Goal: Task Accomplishment & Management: Complete application form

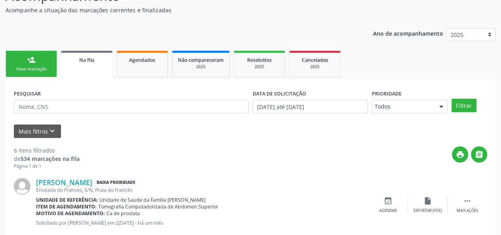
scroll to position [55, 0]
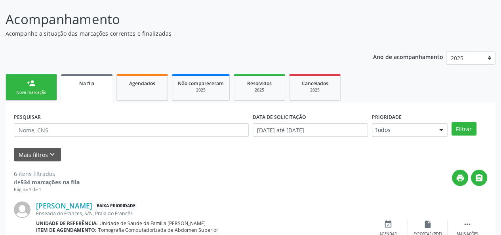
click at [38, 80] on link "person_add Nova marcação" at bounding box center [31, 87] width 51 height 27
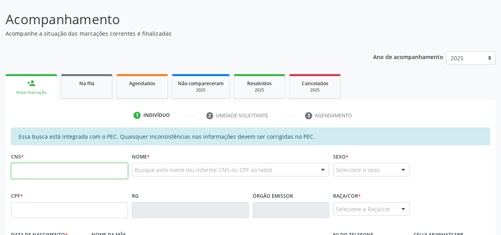
click at [36, 170] on input "text" at bounding box center [69, 171] width 117 height 16
paste input "700 8069 1864 4189"
type input "700 8069 1864 4189"
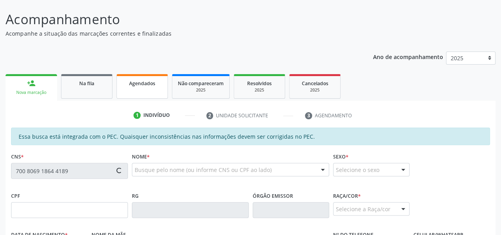
type input "020.836.984-87"
type input "03[DATE]"
type input "[PERSON_NAME]"
type input "[PHONE_NUMBER]"
type input "04"
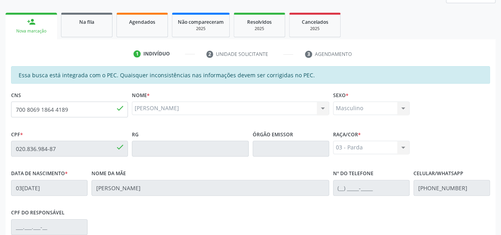
scroll to position [214, 0]
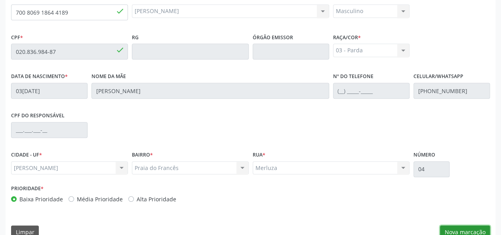
click at [471, 227] on button "Nova marcação" at bounding box center [465, 231] width 50 height 13
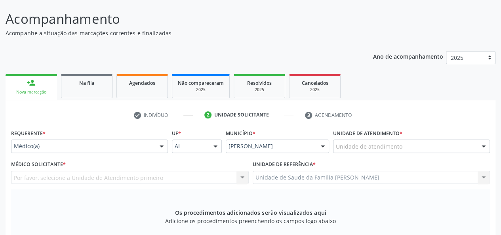
scroll to position [55, 0]
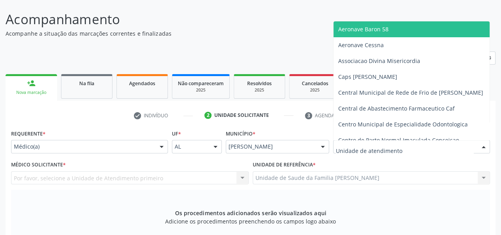
click at [347, 142] on div at bounding box center [411, 146] width 157 height 13
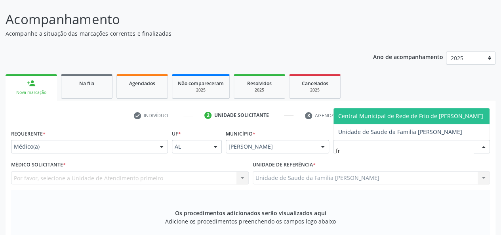
type input "fra"
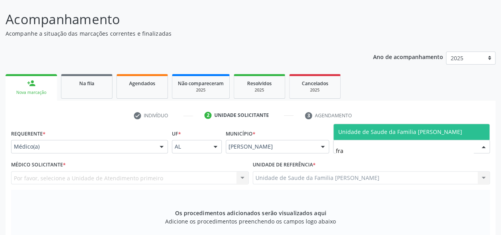
click at [384, 139] on span "Unidade de Saude da Familia [PERSON_NAME]" at bounding box center [411, 132] width 156 height 16
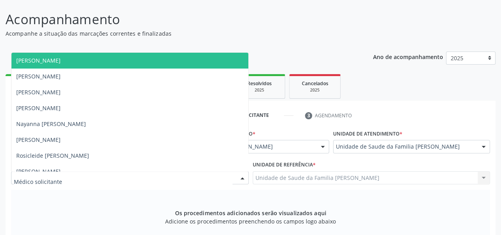
click at [63, 65] on span "[PERSON_NAME]" at bounding box center [129, 61] width 237 height 16
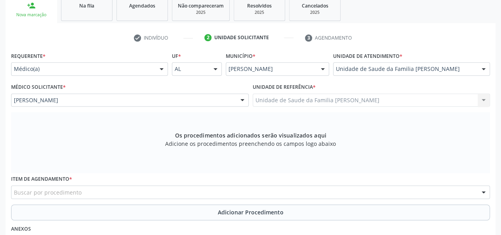
scroll to position [135, 0]
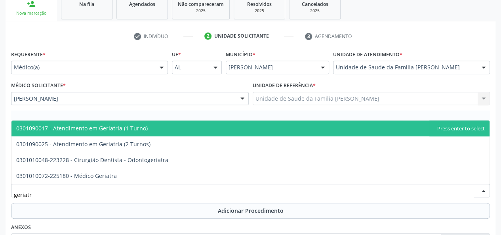
type input "geriatra"
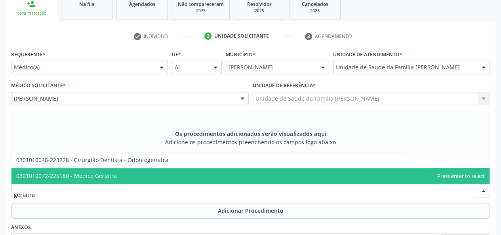
click at [77, 182] on span "0301010072-225180 - Médico Geriatra" at bounding box center [250, 176] width 478 height 16
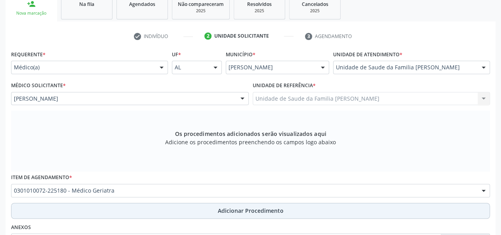
click at [221, 209] on span "Adicionar Procedimento" at bounding box center [251, 210] width 66 height 8
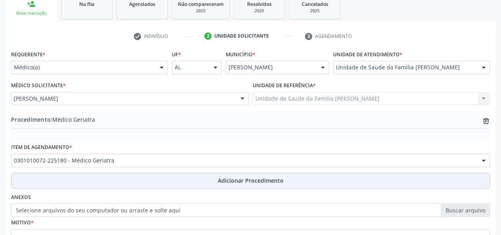
scroll to position [210, 0]
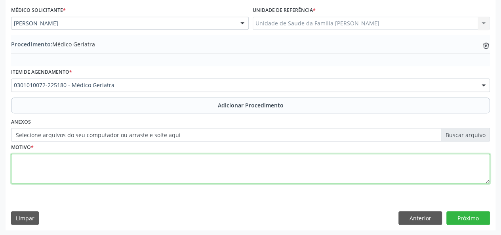
click at [44, 165] on textarea at bounding box center [250, 169] width 478 height 30
click at [39, 161] on textarea "[DOMAIN_NAME] demencia a esclarecer" at bounding box center [250, 169] width 478 height 30
type textarea "Paciente com demencia a esclarecer"
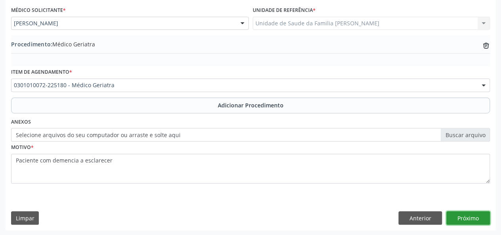
click at [458, 217] on button "Próximo" at bounding box center [468, 217] width 44 height 13
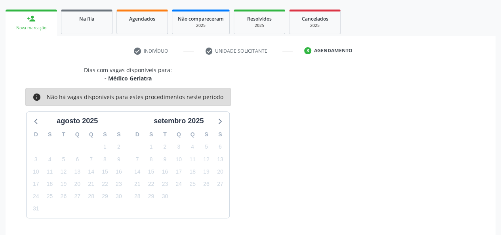
scroll to position [143, 0]
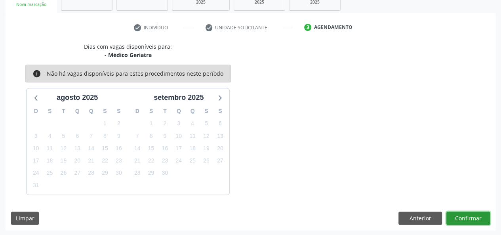
click at [472, 213] on button "Confirmar" at bounding box center [468, 217] width 44 height 13
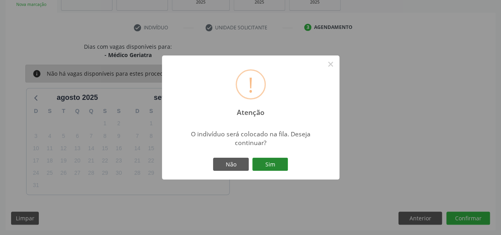
click at [283, 161] on button "Sim" at bounding box center [270, 164] width 36 height 13
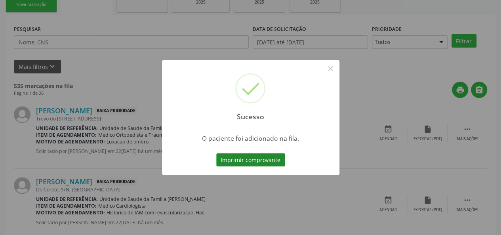
scroll to position [37, 0]
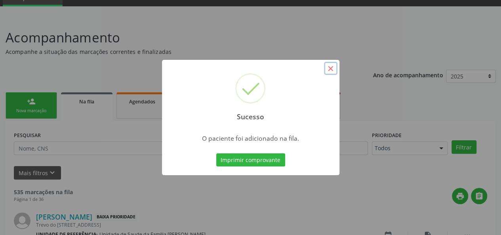
click at [333, 70] on button "×" at bounding box center [330, 68] width 13 height 13
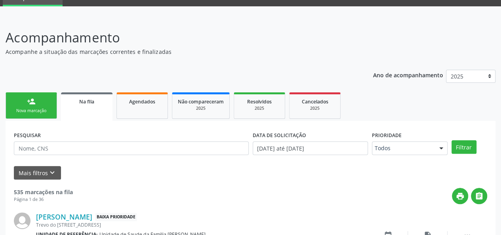
click at [31, 108] on div "Nova marcação" at bounding box center [31, 111] width 40 height 6
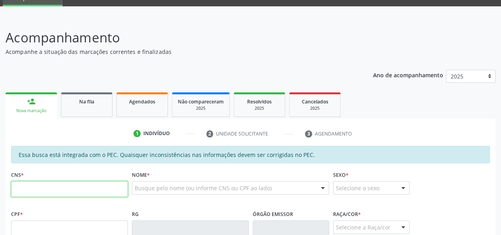
click at [83, 191] on input "text" at bounding box center [69, 189] width 117 height 16
type input "7"
type input "703 2056 4968 9099"
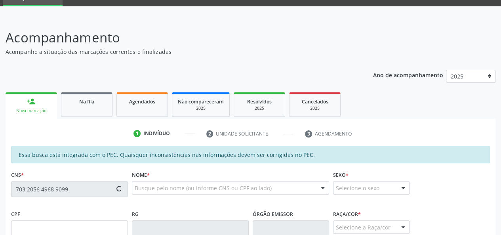
type input "740.757.134-15"
type input "0[DATE]"
type input "[PERSON_NAME]"
type input "[PHONE_NUMBER]"
type input "S/N"
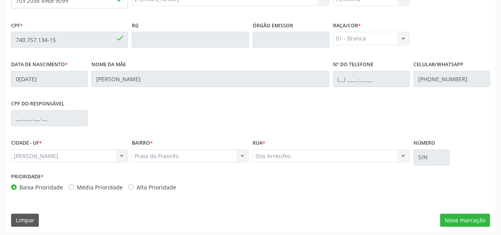
scroll to position [228, 0]
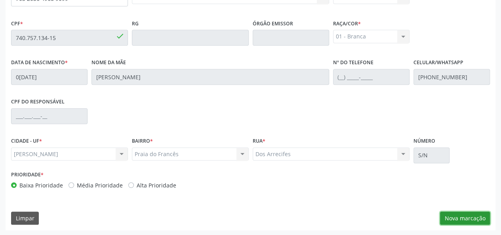
click at [477, 215] on button "Nova marcação" at bounding box center [465, 217] width 50 height 13
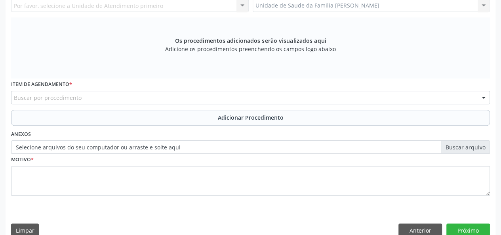
scroll to position [148, 0]
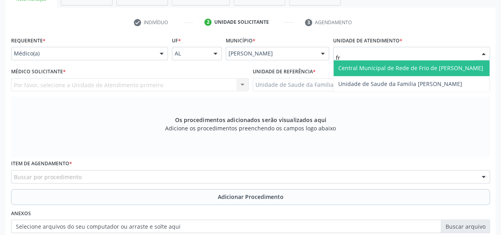
type input "fra"
click at [352, 71] on span "Unidade de Saude da Familia [PERSON_NAME]" at bounding box center [400, 68] width 124 height 8
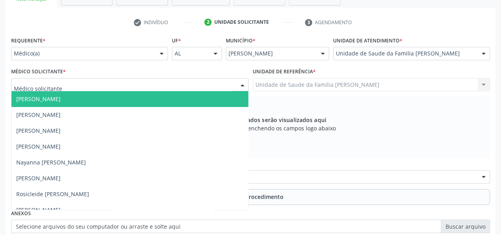
click at [40, 99] on span "[PERSON_NAME]" at bounding box center [38, 99] width 44 height 8
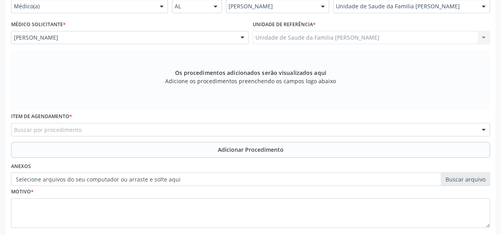
scroll to position [240, 0]
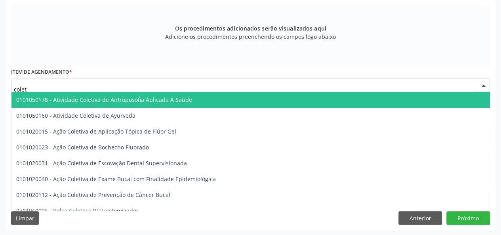
type input "coleta"
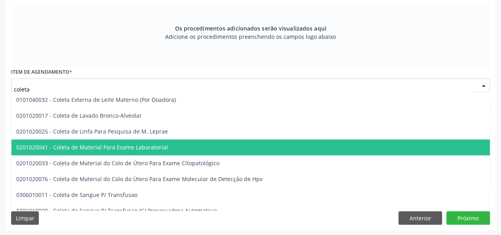
click at [93, 141] on span "0201020041 - Coleta de Material Para Exame Laboratorial" at bounding box center [296, 147] width 571 height 16
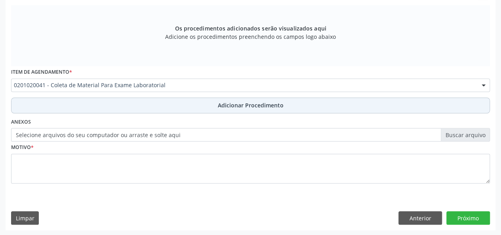
click at [271, 103] on span "Adicionar Procedimento" at bounding box center [251, 105] width 66 height 8
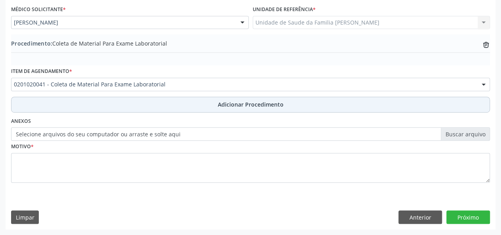
scroll to position [210, 0]
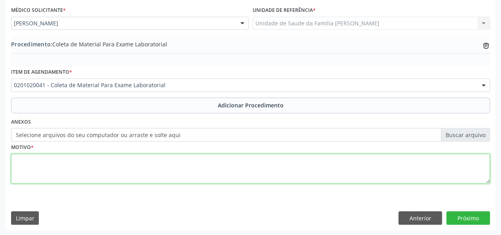
click at [23, 163] on textarea at bounding box center [250, 169] width 478 height 30
type textarea "Avaliacao"
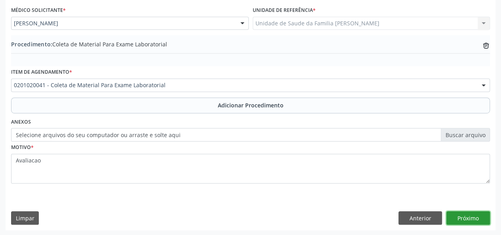
click at [480, 223] on button "Próximo" at bounding box center [468, 217] width 44 height 13
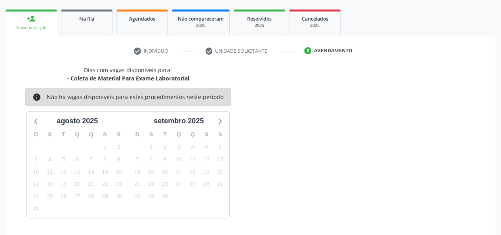
scroll to position [143, 0]
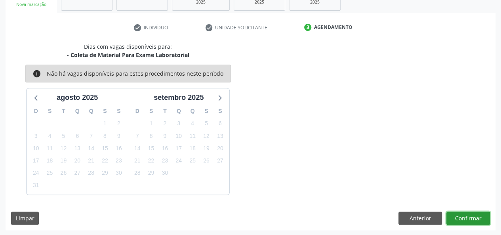
click at [462, 218] on button "Confirmar" at bounding box center [468, 217] width 44 height 13
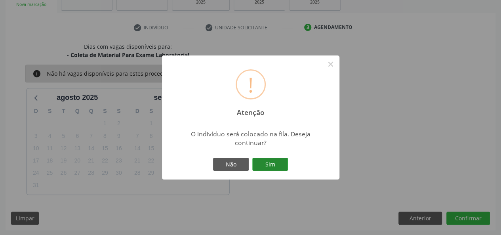
click at [266, 163] on button "Sim" at bounding box center [270, 164] width 36 height 13
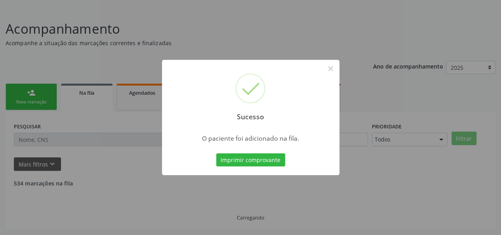
scroll to position [37, 0]
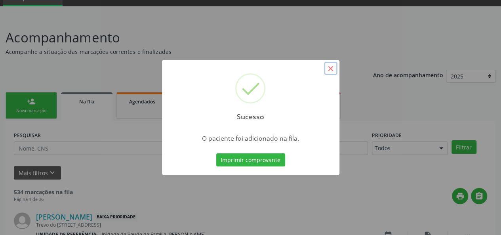
click at [334, 68] on button "×" at bounding box center [330, 68] width 13 height 13
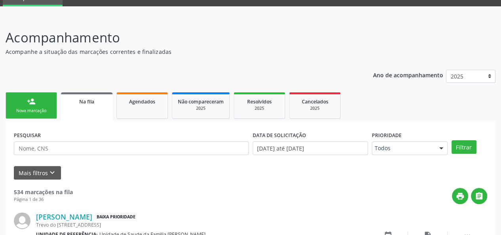
click at [34, 111] on div "Nova marcação" at bounding box center [31, 111] width 40 height 6
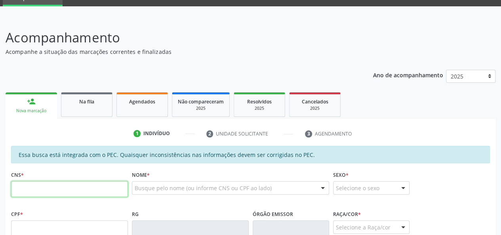
click at [37, 188] on input "text" at bounding box center [69, 189] width 117 height 16
type input "702 4005 1574 6921"
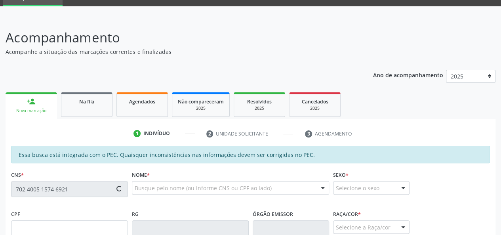
type input "678.009.554-00"
type input "2[DATE]"
type input "[PERSON_NAME]"
type input "[PHONE_NUMBER]"
type input "28"
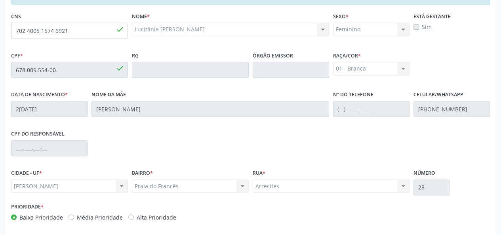
scroll to position [228, 0]
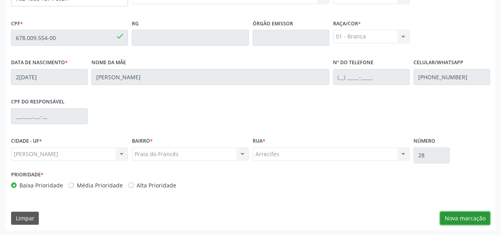
click at [467, 218] on button "Nova marcação" at bounding box center [465, 217] width 50 height 13
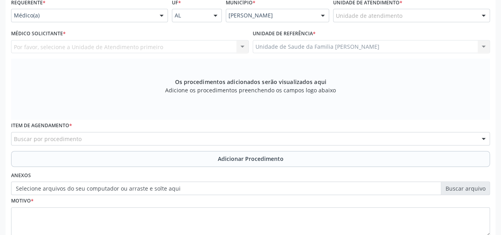
scroll to position [148, 0]
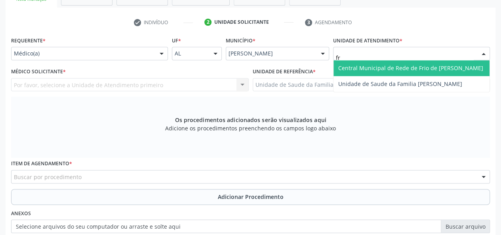
type input "fra"
click at [365, 64] on span "Unidade de Saude da Familia [PERSON_NAME]" at bounding box center [400, 68] width 124 height 8
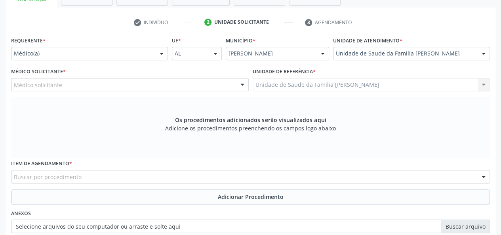
click at [79, 86] on div "Médico solicitante" at bounding box center [129, 84] width 237 height 13
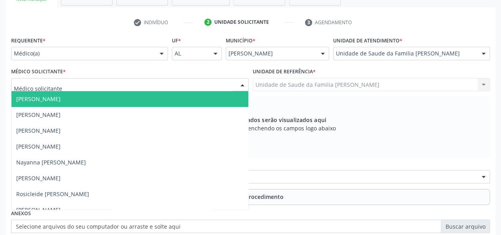
click at [76, 92] on span "[PERSON_NAME]" at bounding box center [129, 99] width 237 height 16
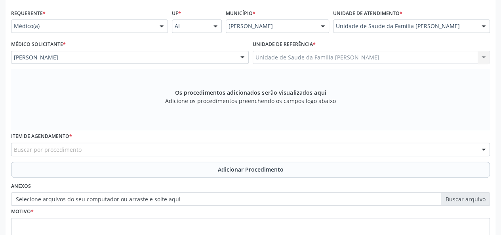
scroll to position [188, 0]
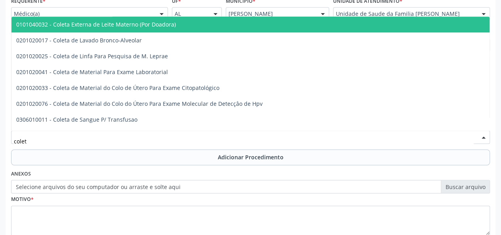
type input "coleta"
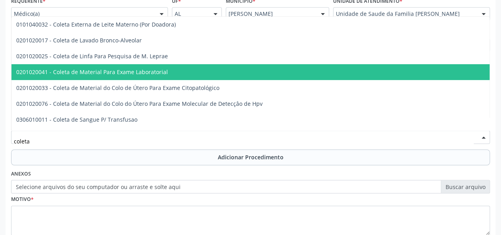
click at [108, 72] on span "0201020041 - Coleta de Material Para Exame Laboratorial" at bounding box center [92, 72] width 152 height 8
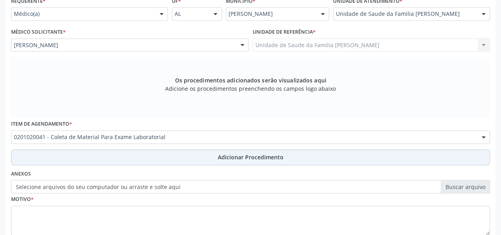
click at [243, 159] on span "Adicionar Procedimento" at bounding box center [251, 157] width 66 height 8
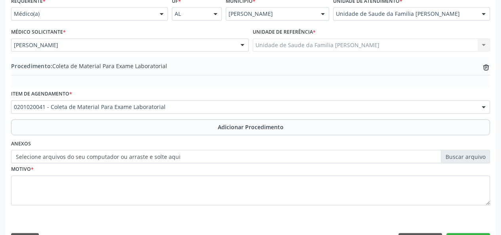
scroll to position [210, 0]
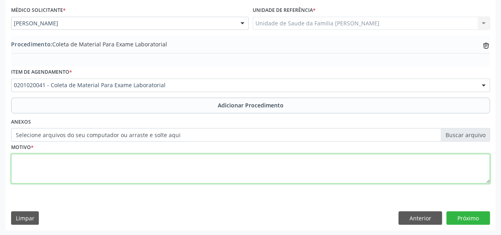
click at [17, 162] on textarea at bounding box center [250, 169] width 478 height 30
type textarea "Hiperdia"
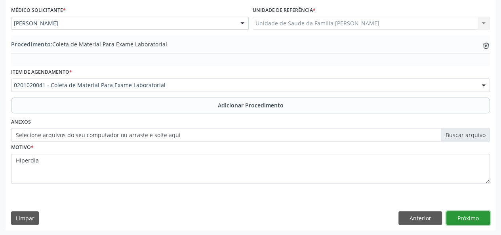
click at [473, 213] on button "Próximo" at bounding box center [468, 217] width 44 height 13
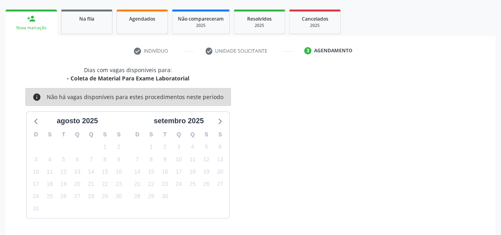
scroll to position [143, 0]
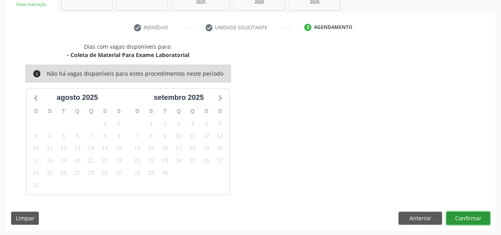
click at [472, 213] on button "Confirmar" at bounding box center [468, 217] width 44 height 13
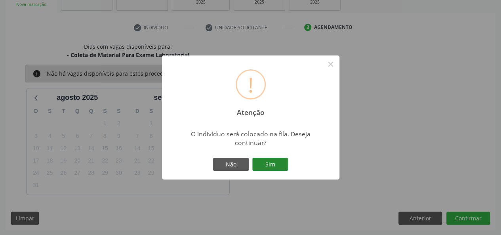
click at [271, 165] on button "Sim" at bounding box center [270, 164] width 36 height 13
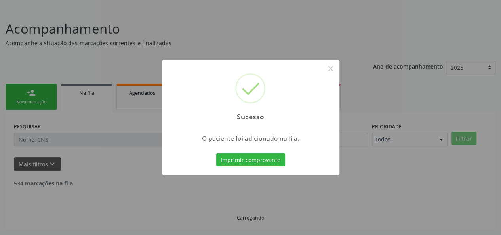
scroll to position [37, 0]
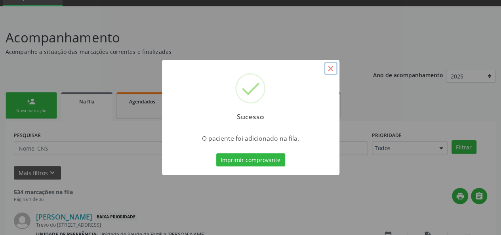
click at [328, 66] on button "×" at bounding box center [330, 68] width 13 height 13
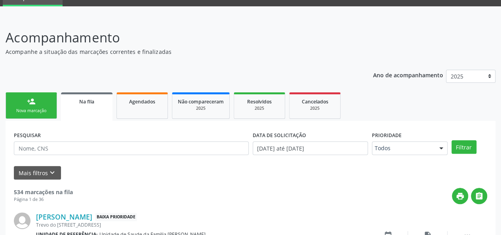
click at [17, 115] on link "person_add Nova marcação" at bounding box center [31, 105] width 51 height 27
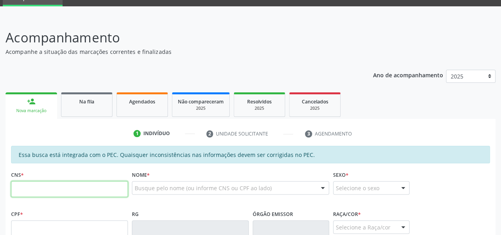
click at [21, 190] on input "text" at bounding box center [69, 189] width 117 height 16
type input "701 0038"
click at [83, 101] on span "Na fila" at bounding box center [86, 101] width 15 height 7
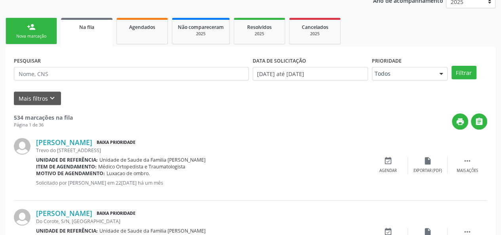
scroll to position [116, 0]
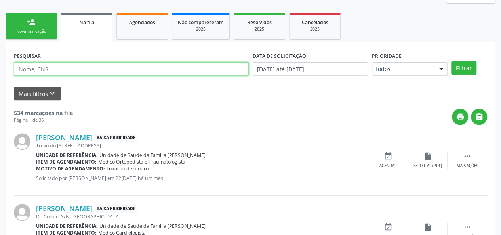
click at [33, 68] on input "text" at bounding box center [131, 68] width 235 height 13
type input "[PERSON_NAME]"
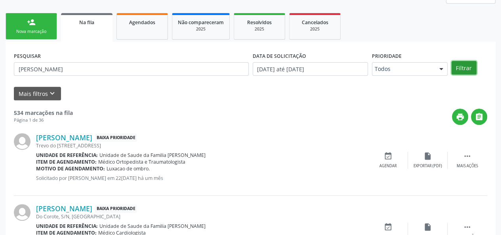
click at [471, 66] on button "Filtrar" at bounding box center [463, 67] width 25 height 13
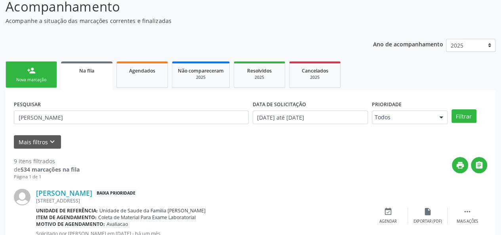
scroll to position [30, 0]
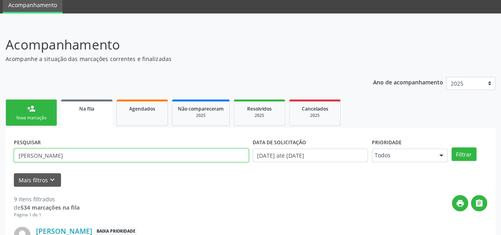
drag, startPoint x: 40, startPoint y: 151, endPoint x: 3, endPoint y: 150, distance: 36.8
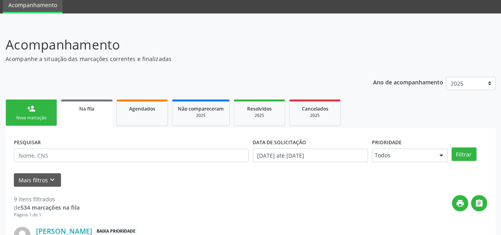
click at [39, 123] on link "person_add Nova marcação" at bounding box center [31, 112] width 51 height 27
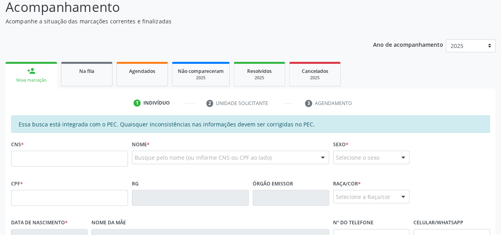
scroll to position [109, 0]
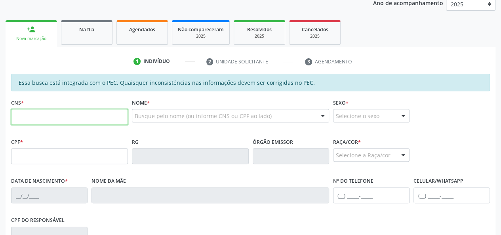
click at [39, 117] on input "text" at bounding box center [69, 117] width 117 height 16
type input "703 4074 9521 4800"
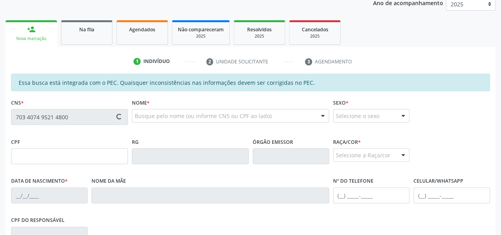
type input "954.468.504-91"
type input "[DATE]"
type input "[PERSON_NAME]"
type input "[PHONE_NUMBER]"
type input "489"
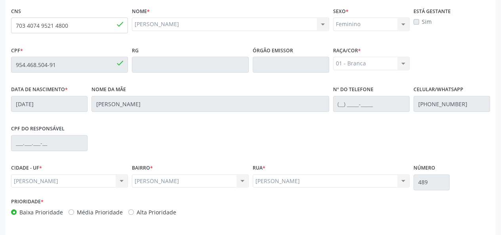
scroll to position [228, 0]
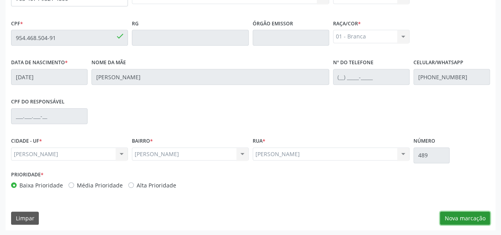
click at [453, 213] on button "Nova marcação" at bounding box center [465, 217] width 50 height 13
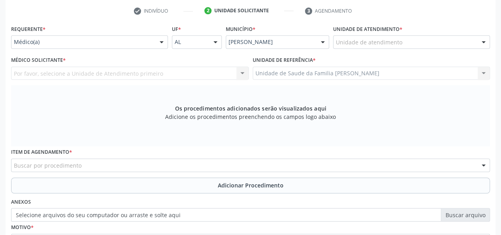
scroll to position [109, 0]
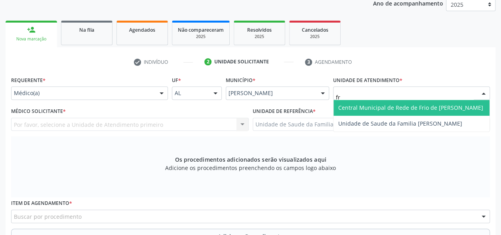
type input "fra"
click at [390, 105] on span "Unidade de Saude da Familia [PERSON_NAME]" at bounding box center [400, 108] width 124 height 8
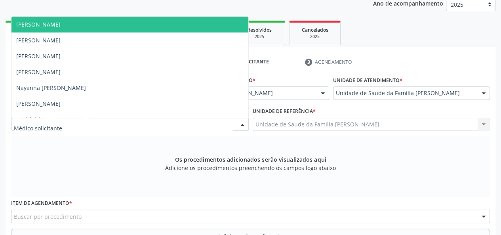
click at [51, 23] on span "[PERSON_NAME]" at bounding box center [38, 25] width 44 height 8
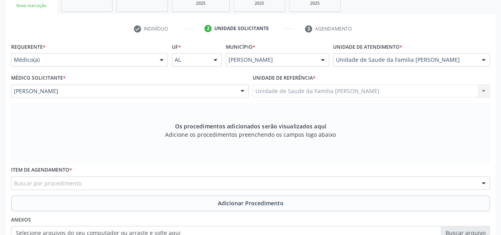
scroll to position [188, 0]
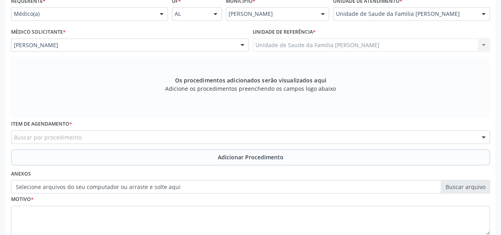
click at [74, 132] on div "Buscar por procedimento" at bounding box center [250, 136] width 478 height 13
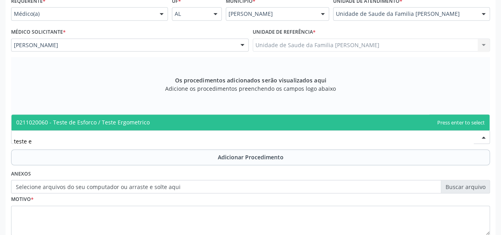
type input "teste er"
click at [87, 122] on span "0211020060 - Teste de Esforco / Teste Ergometrico" at bounding box center [82, 122] width 133 height 8
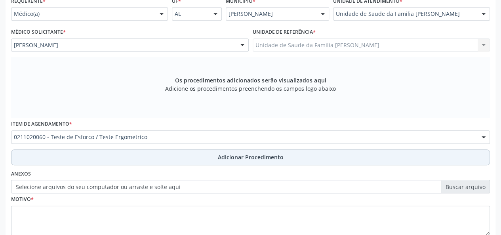
click at [219, 156] on span "Adicionar Procedimento" at bounding box center [251, 157] width 66 height 8
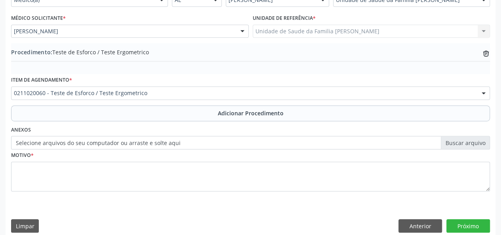
scroll to position [210, 0]
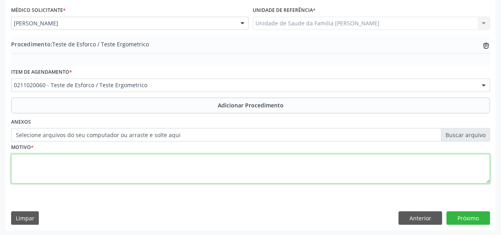
click at [17, 159] on textarea at bounding box center [250, 169] width 478 height 30
click at [43, 165] on textarea at bounding box center [250, 169] width 478 height 30
click at [18, 161] on textarea "Pcienteco historico de ablacao" at bounding box center [250, 169] width 478 height 30
click at [36, 159] on textarea "Pacienteco historico de ablacao" at bounding box center [250, 169] width 478 height 30
click at [44, 159] on textarea "Paciente co historico de ablacao" at bounding box center [250, 169] width 478 height 30
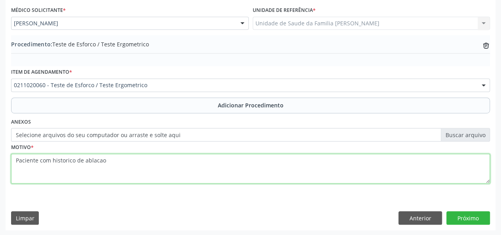
click at [107, 163] on textarea "Paciente com historico de ablacao" at bounding box center [250, 169] width 478 height 30
click at [135, 159] on textarea "Paciente com historico de ablacao por taquiarritimia" at bounding box center [250, 169] width 478 height 30
type textarea "Paciente com historico de ablacao por taquiaritimia"
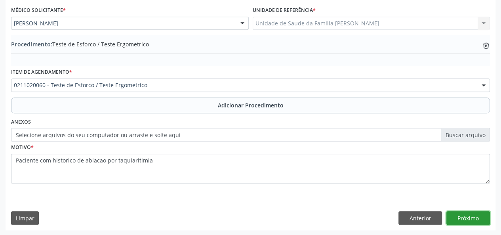
click at [473, 214] on button "Próximo" at bounding box center [468, 217] width 44 height 13
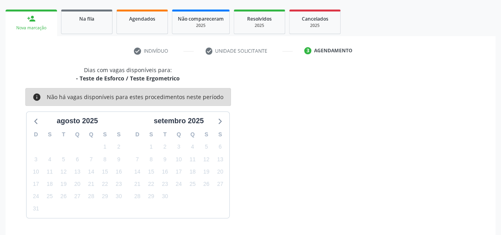
scroll to position [143, 0]
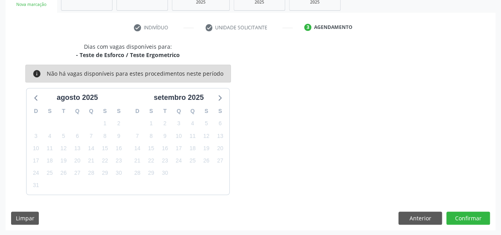
click at [325, 208] on div "Dias com vagas disponíveis para: - Teste de Esforco / Teste Ergometrico info Nã…" at bounding box center [251, 136] width 490 height 188
click at [472, 220] on button "Confirmar" at bounding box center [468, 217] width 44 height 13
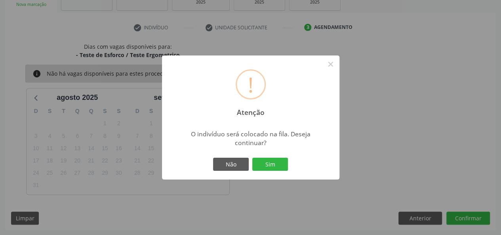
click at [274, 156] on div "Não Sim" at bounding box center [250, 164] width 78 height 17
drag, startPoint x: 284, startPoint y: 164, endPoint x: 328, endPoint y: 168, distance: 44.5
click at [285, 165] on button "Sim" at bounding box center [270, 164] width 36 height 13
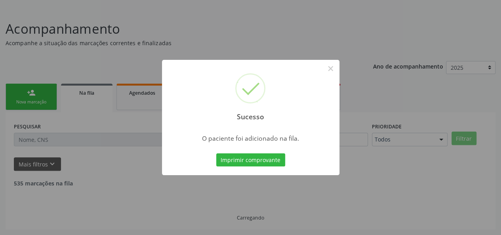
scroll to position [37, 0]
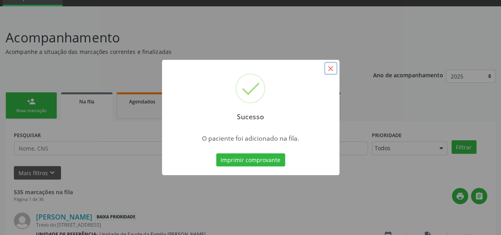
click at [331, 69] on button "×" at bounding box center [330, 68] width 13 height 13
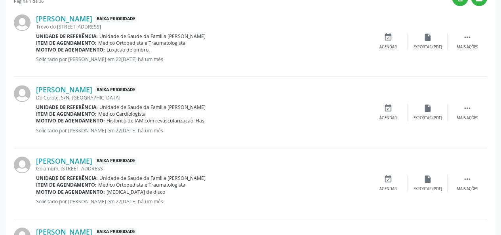
scroll to position [0, 0]
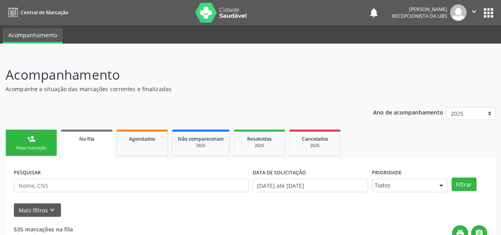
click at [19, 142] on link "person_add Nova marcação" at bounding box center [31, 142] width 51 height 27
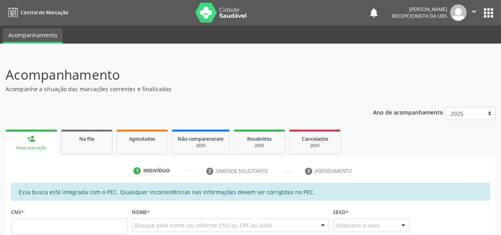
scroll to position [158, 0]
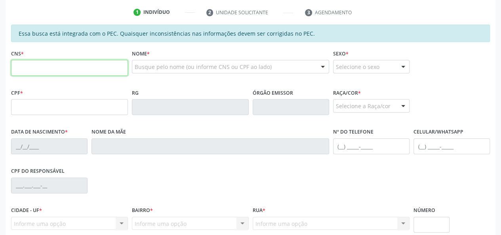
click at [40, 70] on input "text" at bounding box center [69, 68] width 117 height 16
click at [40, 67] on input "703 4749 5214 800" at bounding box center [69, 68] width 117 height 16
drag, startPoint x: 25, startPoint y: 67, endPoint x: 70, endPoint y: 70, distance: 45.6
click at [70, 70] on input "703 4749 5214 800" at bounding box center [69, 68] width 117 height 16
type input "703 4074 9521 4800"
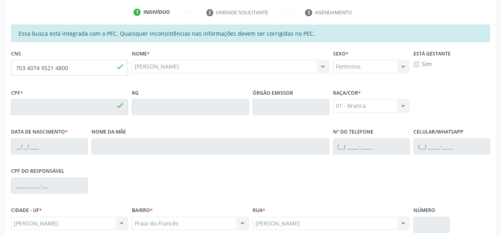
type input "954.468.504-91"
type input "[DATE]"
type input "[PERSON_NAME]"
type input "[PHONE_NUMBER]"
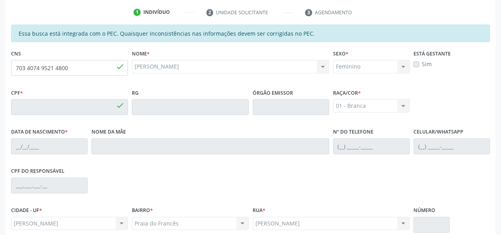
type input "489"
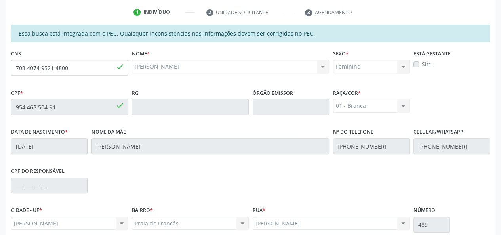
scroll to position [228, 0]
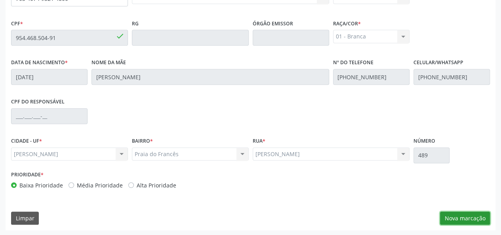
click at [469, 218] on button "Nova marcação" at bounding box center [465, 217] width 50 height 13
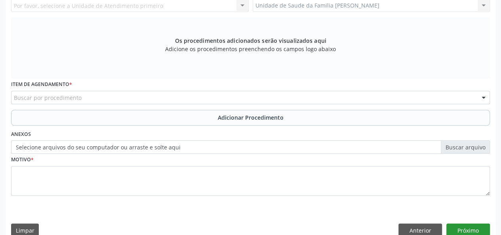
scroll to position [109, 0]
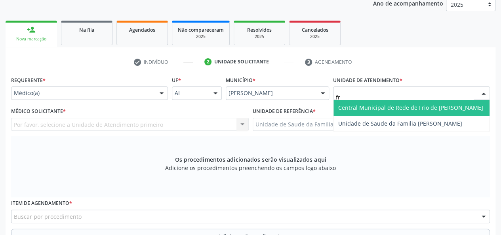
type input "fra"
click at [387, 105] on span "Unidade de Saude da Familia [PERSON_NAME]" at bounding box center [400, 108] width 124 height 8
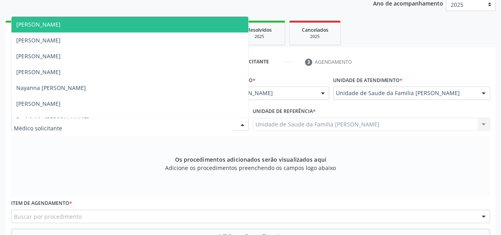
click at [61, 26] on span "[PERSON_NAME]" at bounding box center [38, 25] width 44 height 8
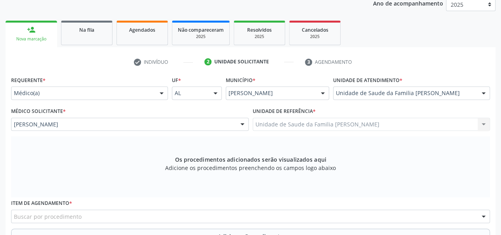
scroll to position [228, 0]
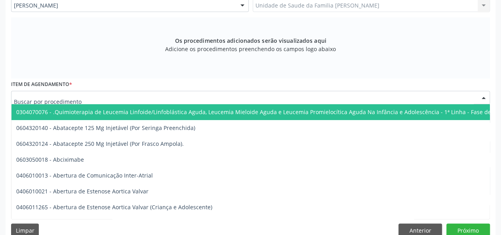
click at [101, 96] on div at bounding box center [250, 97] width 478 height 13
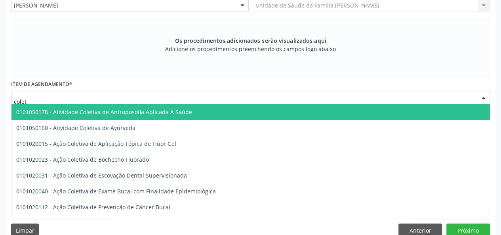
type input "coleta"
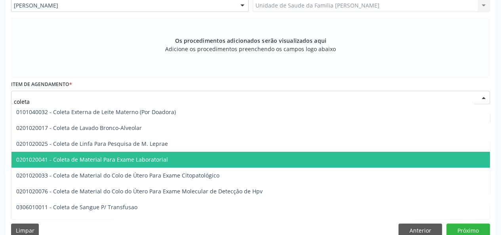
click at [112, 156] on span "0201020041 - Coleta de Material Para Exame Laboratorial" at bounding box center [92, 160] width 152 height 8
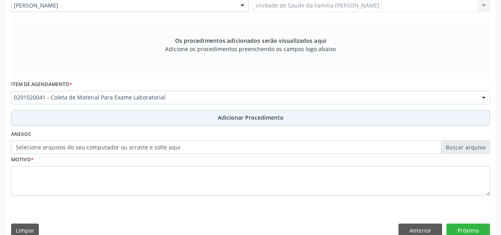
click at [241, 114] on span "Adicionar Procedimento" at bounding box center [251, 117] width 66 height 8
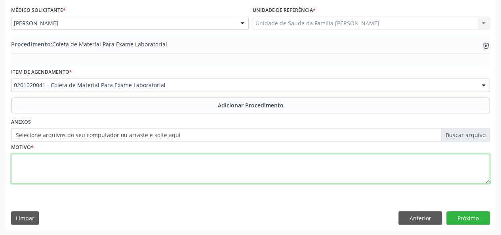
click at [28, 168] on textarea at bounding box center [250, 169] width 478 height 30
click at [28, 167] on textarea at bounding box center [250, 169] width 478 height 30
click at [37, 160] on textarea at bounding box center [250, 169] width 478 height 30
type textarea "Hiperdia"
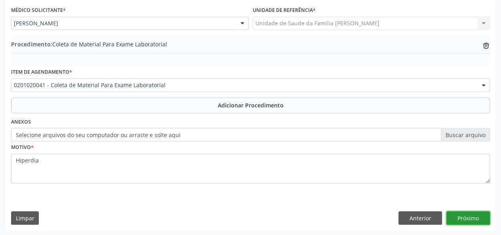
click at [469, 216] on button "Próximo" at bounding box center [468, 217] width 44 height 13
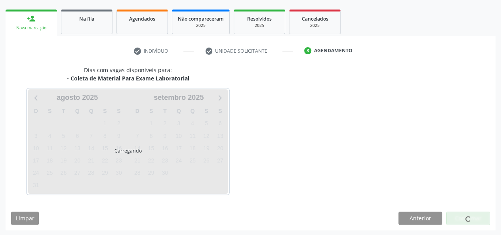
scroll to position [143, 0]
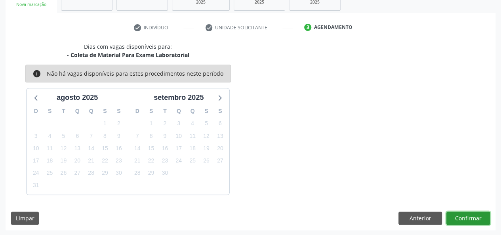
click at [473, 211] on button "Confirmar" at bounding box center [468, 217] width 44 height 13
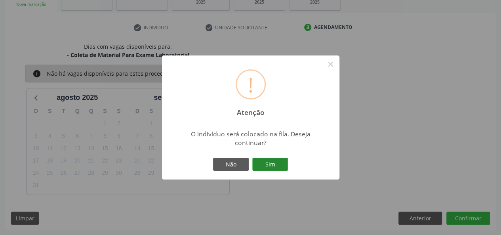
click at [279, 164] on button "Sim" at bounding box center [270, 164] width 36 height 13
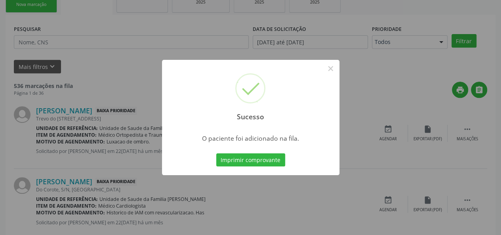
scroll to position [37, 0]
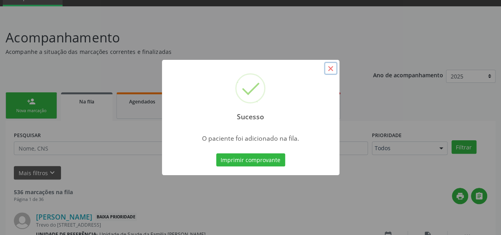
click at [328, 70] on button "×" at bounding box center [330, 68] width 13 height 13
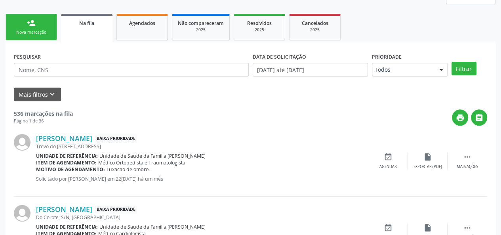
scroll to position [77, 0]
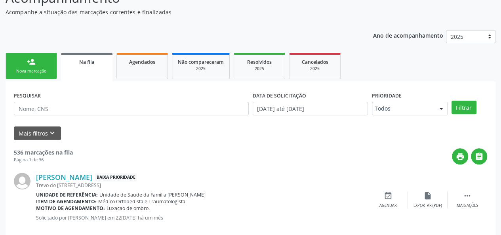
click at [27, 57] on div "person_add" at bounding box center [31, 61] width 9 height 9
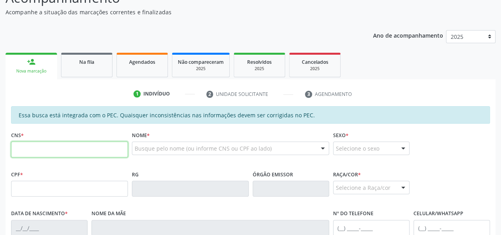
click at [30, 154] on input "text" at bounding box center [69, 149] width 117 height 16
click at [19, 148] on input "text" at bounding box center [69, 149] width 117 height 16
type input "703 4074 9521 4800"
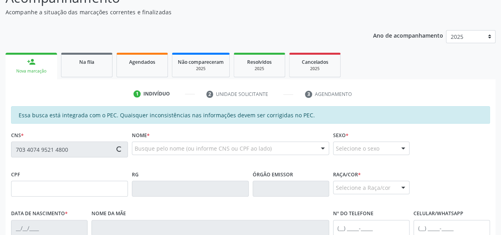
type input "954.468.504-91"
type input "[DATE]"
type input "[PERSON_NAME]"
type input "[PHONE_NUMBER]"
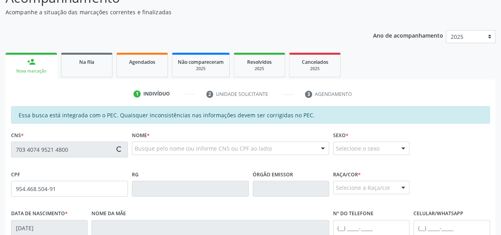
type input "489"
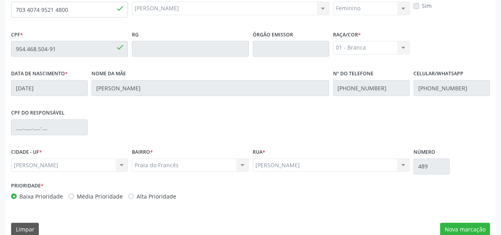
scroll to position [228, 0]
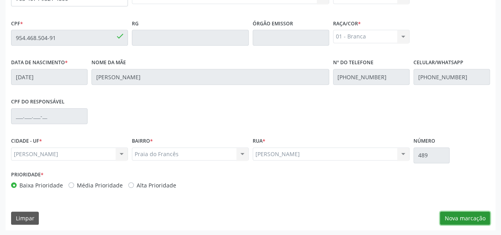
click at [463, 217] on button "Nova marcação" at bounding box center [465, 217] width 50 height 13
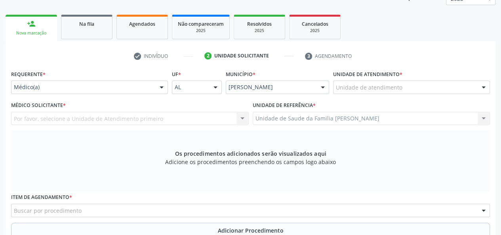
scroll to position [109, 0]
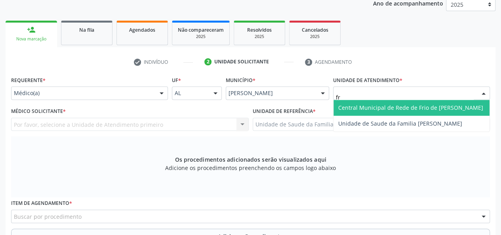
type input "fra"
click at [352, 105] on span "Unidade de Saude da Familia [PERSON_NAME]" at bounding box center [400, 108] width 124 height 8
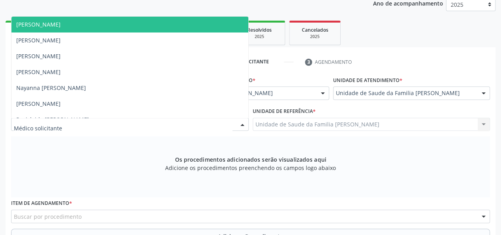
click at [53, 25] on span "[PERSON_NAME]" at bounding box center [38, 25] width 44 height 8
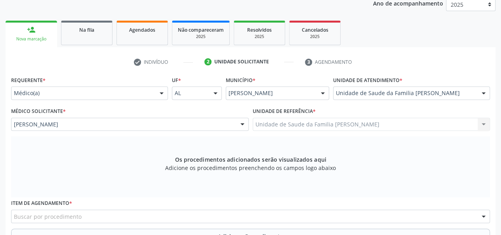
scroll to position [188, 0]
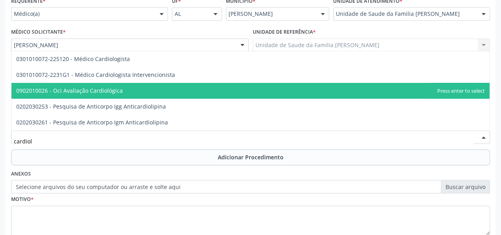
type input "cardiolo"
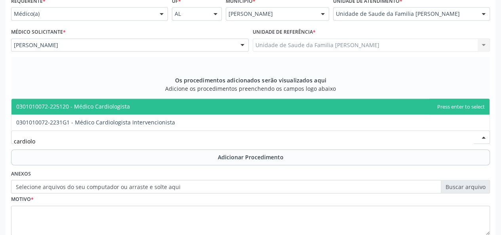
click at [94, 103] on span "0301010072-225120 - Médico Cardiologista" at bounding box center [73, 106] width 114 height 8
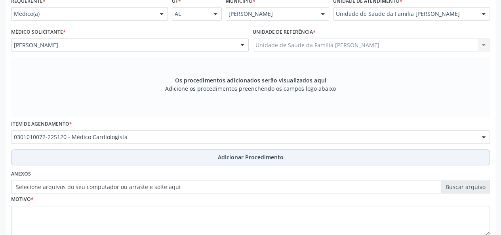
click at [241, 154] on span "Adicionar Procedimento" at bounding box center [251, 157] width 66 height 8
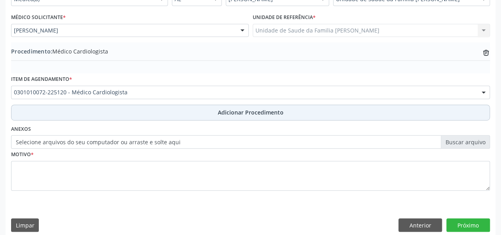
scroll to position [210, 0]
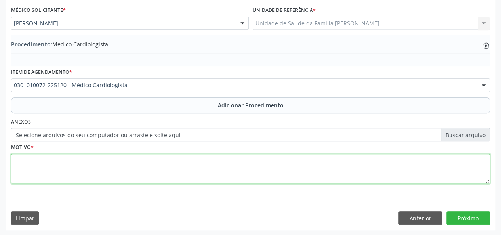
click at [16, 163] on textarea at bounding box center [250, 169] width 478 height 30
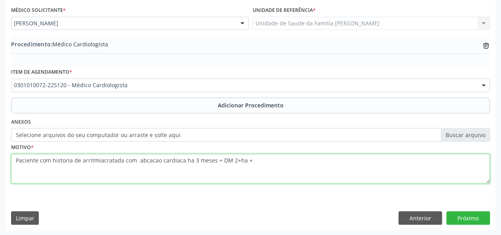
click at [234, 161] on textarea "Paciente com historia de arritmiacratada com abcacao cardiaca ha 3 meses + DM 2…" at bounding box center [250, 169] width 478 height 30
click at [249, 161] on textarea "Paciente com historia de arritmiacratada com abcacao cardiaca ha 3 meses + DM 2…" at bounding box center [250, 169] width 478 height 30
type textarea "Paciente com historia de arritmiacratada com abcacao cardiaca ha 3 meses + DM 2…"
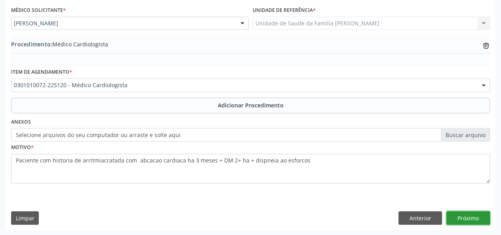
click at [463, 219] on button "Próximo" at bounding box center [468, 217] width 44 height 13
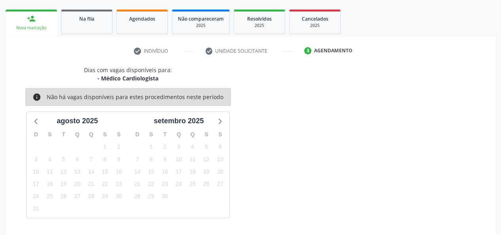
scroll to position [143, 0]
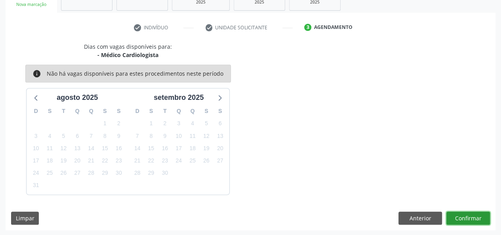
click at [463, 218] on button "Confirmar" at bounding box center [468, 217] width 44 height 13
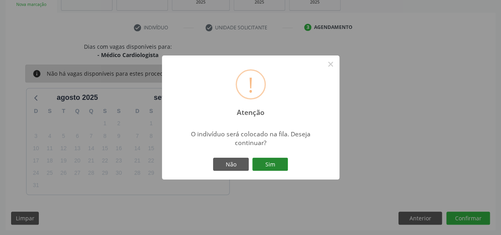
click at [279, 168] on button "Sim" at bounding box center [270, 164] width 36 height 13
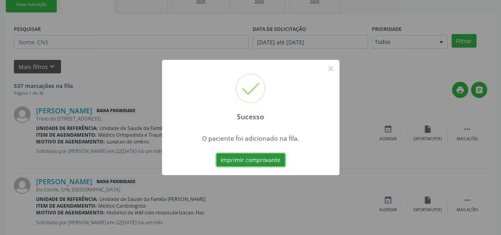
scroll to position [37, 0]
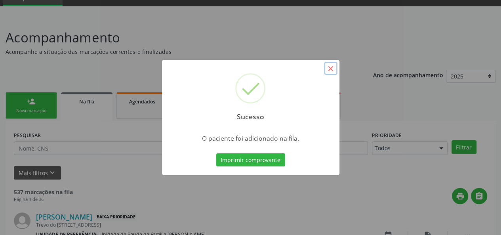
click at [330, 68] on button "×" at bounding box center [330, 68] width 13 height 13
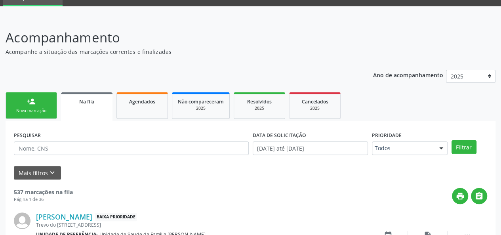
click at [23, 108] on div "Nova marcação" at bounding box center [31, 111] width 40 height 6
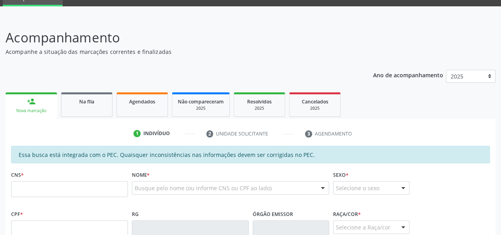
scroll to position [116, 0]
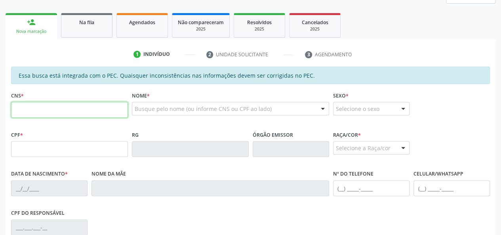
click at [15, 105] on input "text" at bounding box center [69, 110] width 117 height 16
click at [13, 107] on input "text" at bounding box center [69, 110] width 117 height 16
type input "703 4074 9521 4800"
type input "954.468.504-91"
type input "[DATE]"
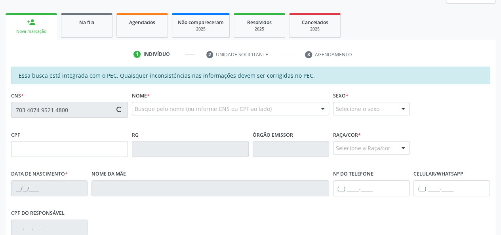
type input "[PERSON_NAME]"
type input "[PHONE_NUMBER]"
type input "489"
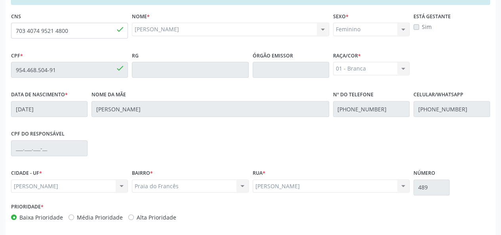
scroll to position [228, 0]
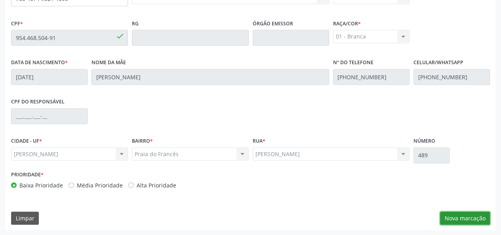
click at [470, 219] on button "Nova marcação" at bounding box center [465, 217] width 50 height 13
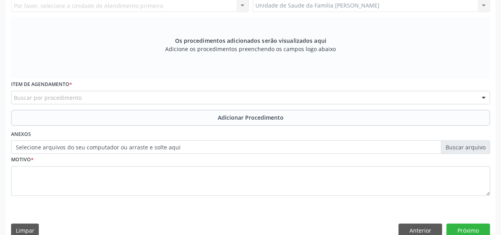
scroll to position [109, 0]
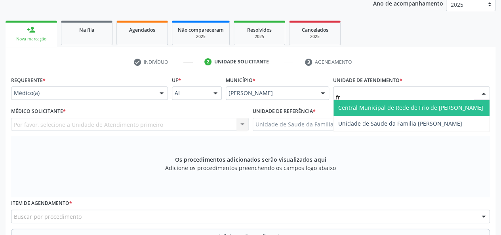
type input "fra"
click at [363, 106] on span "Unidade de Saude da Familia [PERSON_NAME]" at bounding box center [400, 108] width 124 height 8
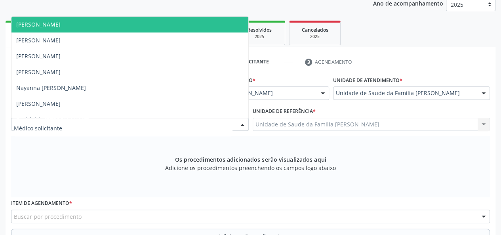
click at [61, 22] on span "[PERSON_NAME]" at bounding box center [38, 25] width 44 height 8
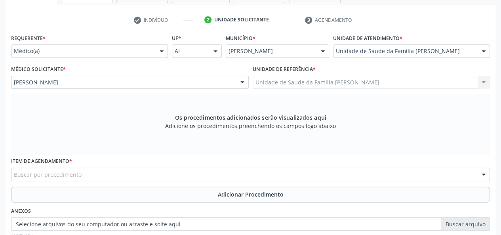
scroll to position [228, 0]
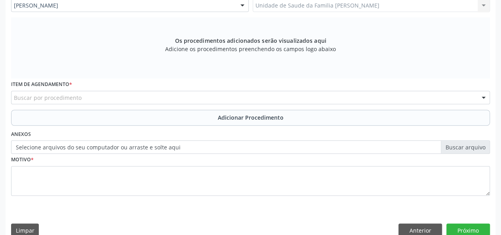
click at [61, 92] on div "Buscar por procedimento" at bounding box center [250, 97] width 478 height 13
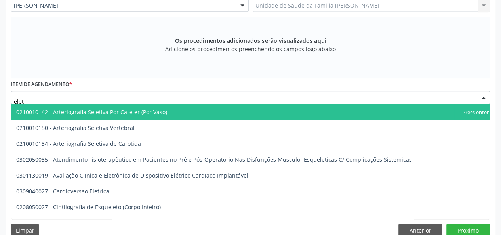
type input "eletr"
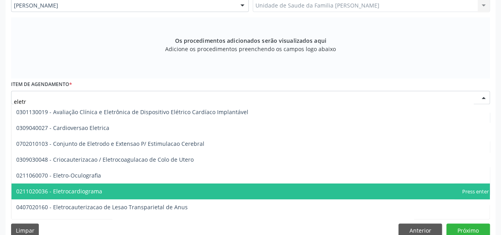
click at [85, 189] on span "0211020036 - Eletrocardiograma" at bounding box center [59, 191] width 86 height 8
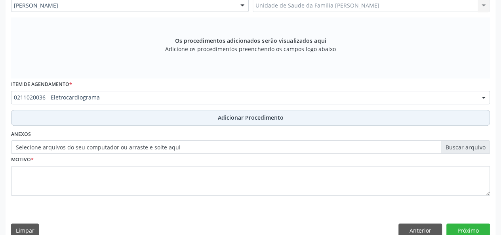
click at [254, 119] on span "Adicionar Procedimento" at bounding box center [251, 117] width 66 height 8
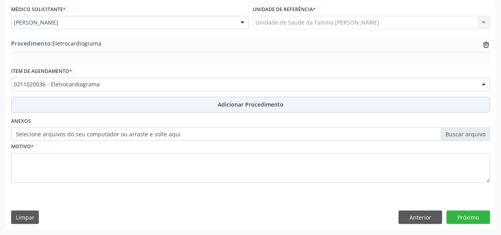
scroll to position [210, 0]
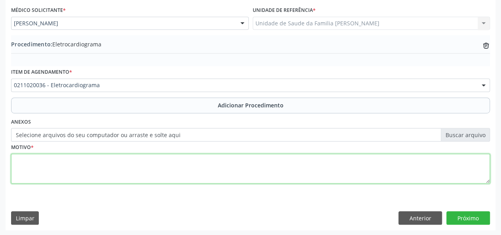
click at [17, 164] on textarea at bounding box center [250, 169] width 478 height 30
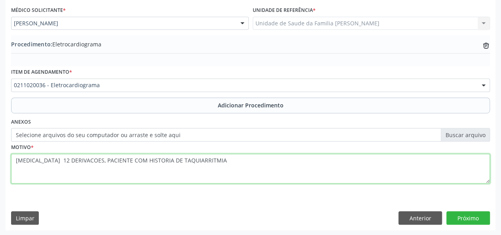
click at [173, 161] on textarea "[MEDICAL_DATA] 12 DERIVACOES, PACIENTE COM HISTORIA DE TAQUIARRITMIA" at bounding box center [250, 169] width 478 height 30
click at [197, 160] on textarea "[MEDICAL_DATA] 12 DERIVACOES, PACIENTE COM HISTORIA DE TAQUIARITMIA" at bounding box center [250, 169] width 478 height 30
type textarea "[MEDICAL_DATA] 12 DERIVACOES, PACIENTE COM HISTORIA DE TAQUIARITMIA"
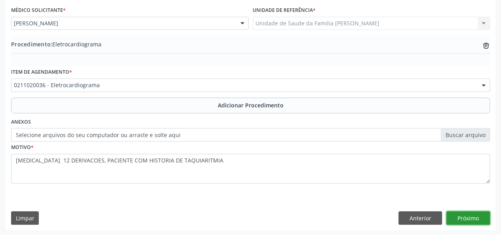
click at [461, 217] on button "Próximo" at bounding box center [468, 217] width 44 height 13
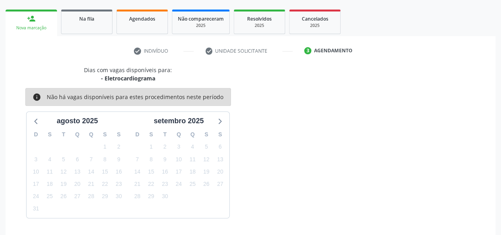
scroll to position [143, 0]
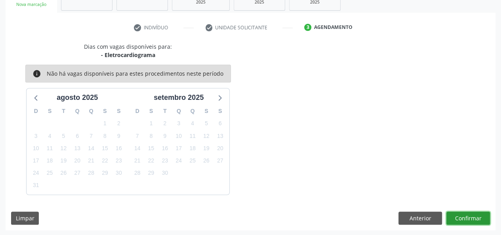
click at [463, 211] on button "Confirmar" at bounding box center [468, 217] width 44 height 13
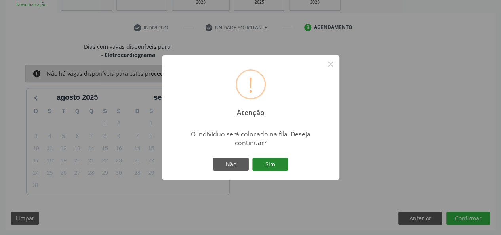
drag, startPoint x: 275, startPoint y: 166, endPoint x: 312, endPoint y: 175, distance: 37.6
click at [275, 167] on button "Sim" at bounding box center [270, 164] width 36 height 13
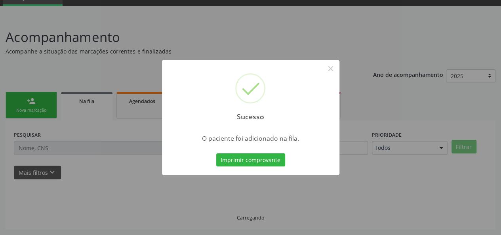
scroll to position [37, 0]
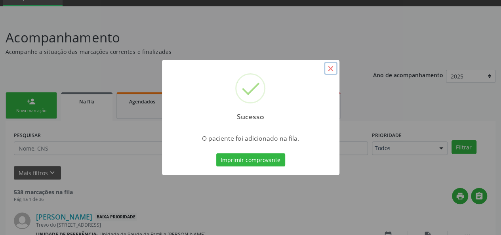
click at [329, 68] on button "×" at bounding box center [330, 68] width 13 height 13
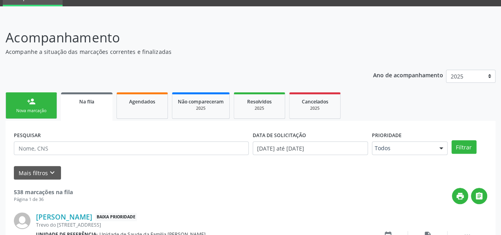
click at [37, 110] on div "Nova marcação" at bounding box center [31, 111] width 40 height 6
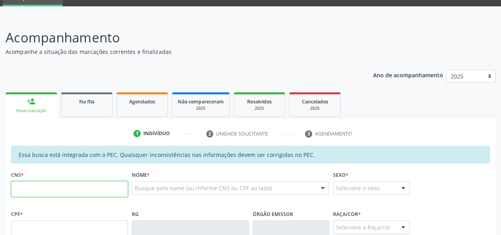
click at [29, 192] on input "text" at bounding box center [69, 189] width 117 height 16
type input "703 4074 9521 4800"
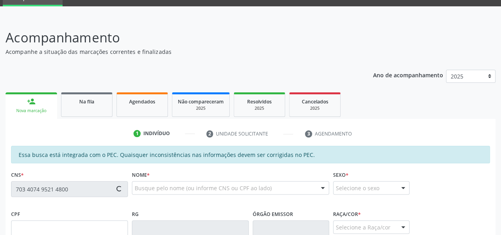
type input "954.468.504-91"
type input "[DATE]"
type input "[PERSON_NAME]"
type input "[PHONE_NUMBER]"
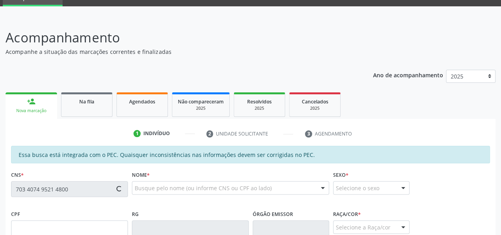
type input "489"
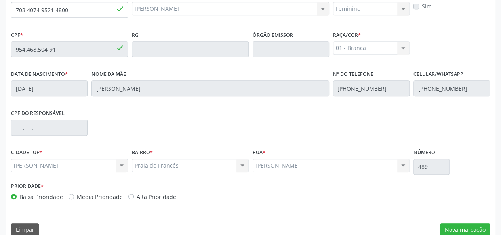
scroll to position [228, 0]
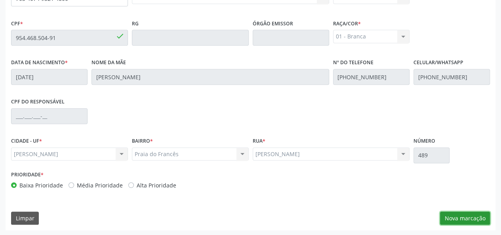
click at [451, 216] on button "Nova marcação" at bounding box center [465, 217] width 50 height 13
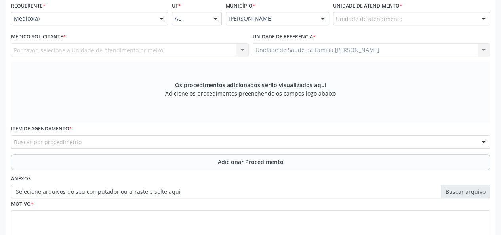
scroll to position [109, 0]
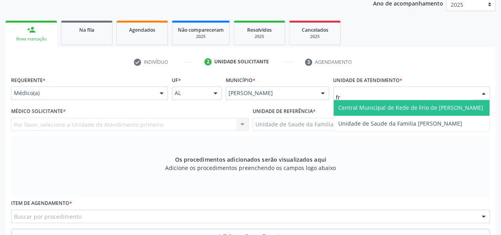
type input "fra"
click at [409, 106] on span "Unidade de Saude da Familia [PERSON_NAME]" at bounding box center [400, 108] width 124 height 8
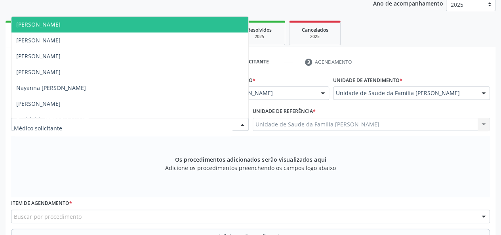
click at [56, 22] on span "[PERSON_NAME]" at bounding box center [38, 25] width 44 height 8
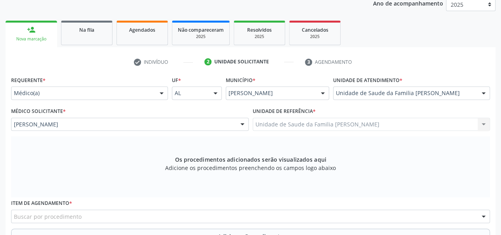
scroll to position [228, 0]
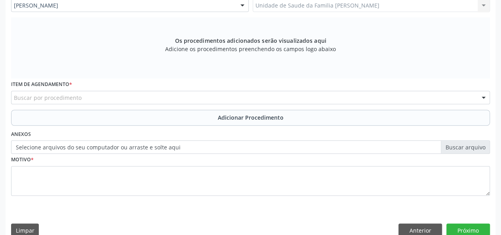
click at [116, 95] on div "Buscar por procedimento" at bounding box center [250, 97] width 478 height 13
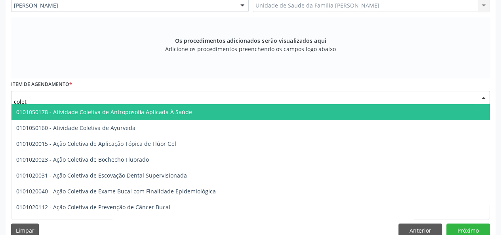
type input "coleta"
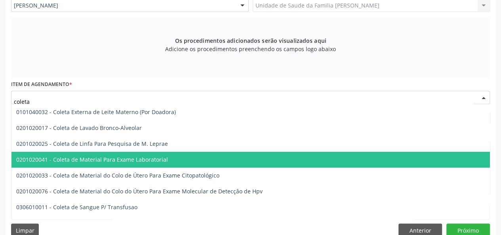
click at [116, 157] on span "0201020041 - Coleta de Material Para Exame Laboratorial" at bounding box center [92, 160] width 152 height 8
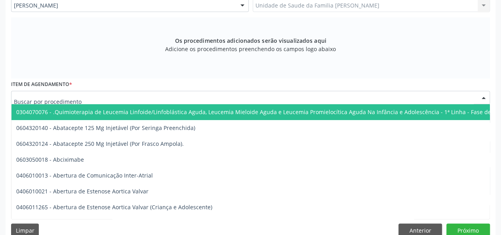
drag, startPoint x: 173, startPoint y: 97, endPoint x: 101, endPoint y: 103, distance: 71.9
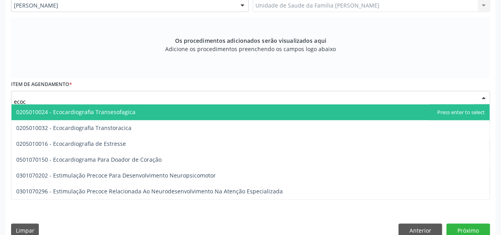
type input "ecoca"
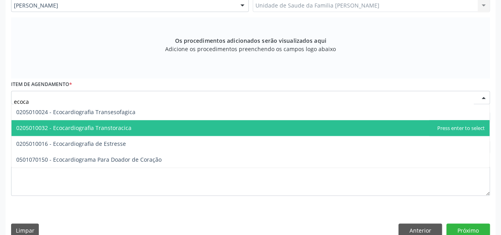
click at [98, 125] on span "0205010032 - Ecocardiografia Transtoracica" at bounding box center [73, 128] width 115 height 8
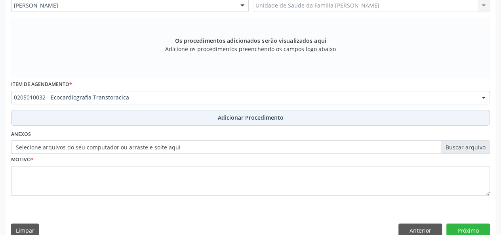
click at [239, 110] on button "Adicionar Procedimento" at bounding box center [250, 118] width 478 height 16
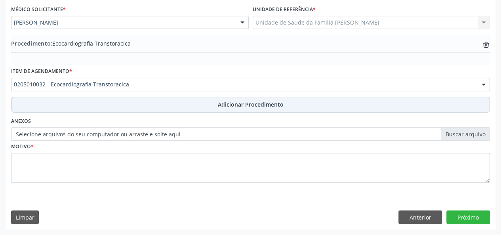
scroll to position [210, 0]
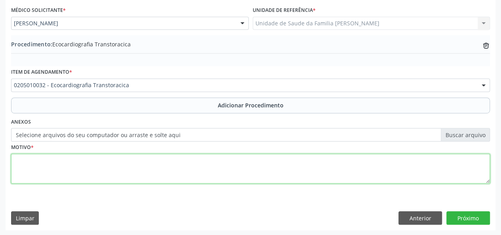
click at [19, 163] on textarea at bounding box center [250, 169] width 478 height 30
click at [20, 165] on textarea at bounding box center [250, 169] width 478 height 30
click at [18, 167] on textarea at bounding box center [250, 169] width 478 height 30
click at [131, 160] on textarea "Paciente com historia de ablacao por taquiaritmia" at bounding box center [250, 169] width 478 height 30
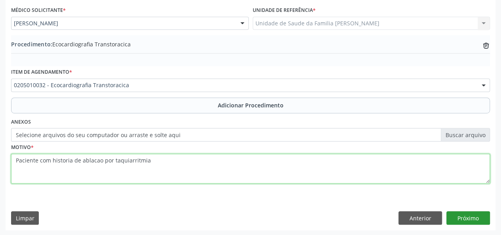
type textarea "Paciente com historia de ablacao por taquiarritmia"
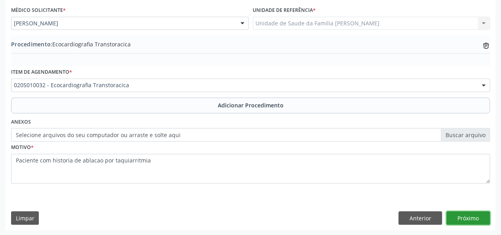
click at [476, 215] on button "Próximo" at bounding box center [468, 217] width 44 height 13
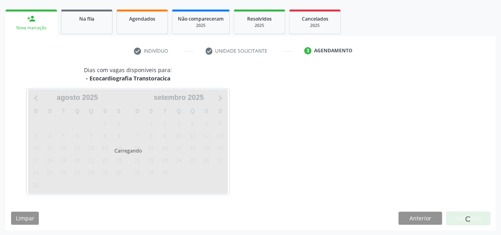
scroll to position [143, 0]
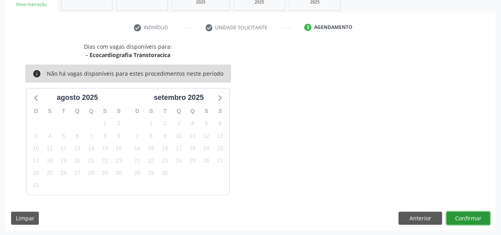
click at [475, 214] on button "Confirmar" at bounding box center [468, 217] width 44 height 13
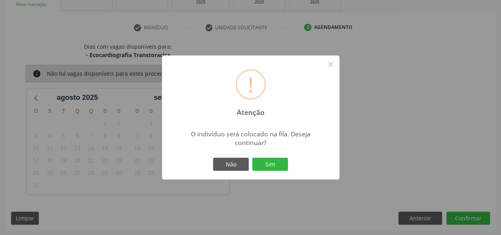
click at [271, 167] on button "Sim" at bounding box center [270, 164] width 36 height 13
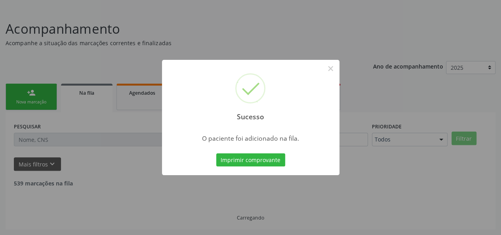
scroll to position [37, 0]
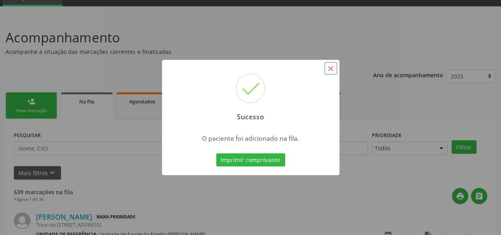
click at [330, 68] on button "×" at bounding box center [330, 68] width 13 height 13
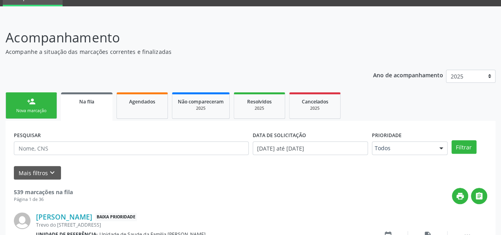
click at [37, 110] on div "Nova marcação" at bounding box center [31, 111] width 40 height 6
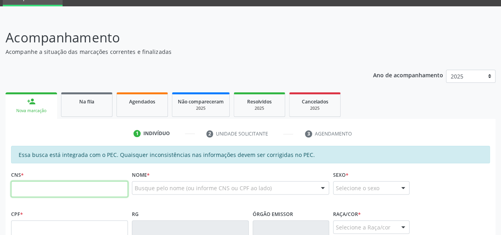
click at [29, 188] on input "text" at bounding box center [69, 189] width 117 height 16
type input "703 4074 9521 4800"
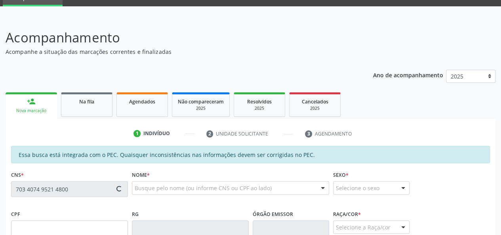
type input "954.468.504-91"
type input "[DATE]"
type input "[PERSON_NAME]"
type input "[PHONE_NUMBER]"
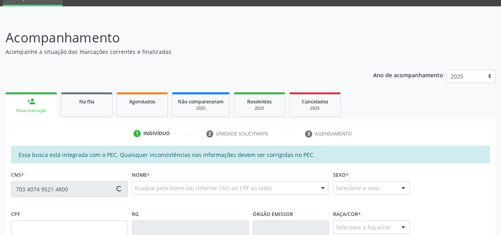
type input "489"
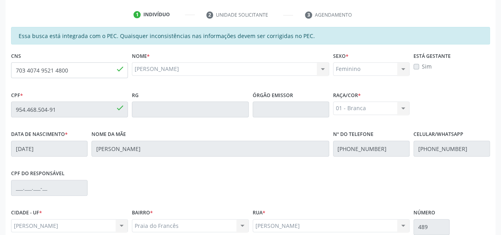
scroll to position [228, 0]
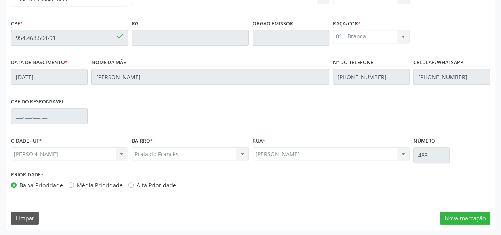
click at [344, 206] on div "Essa busca está integrada com o PEC. Quaisquer inconsistências nas informações …" at bounding box center [251, 92] width 490 height 275
click at [466, 216] on button "Nova marcação" at bounding box center [465, 217] width 50 height 13
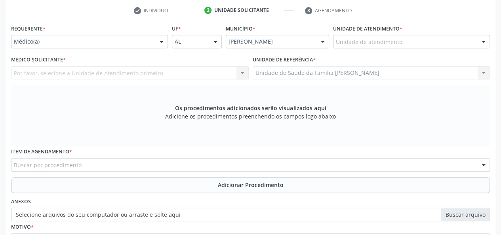
scroll to position [69, 0]
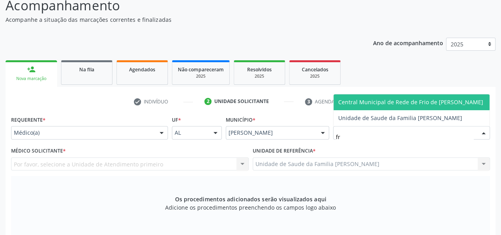
type input "fra"
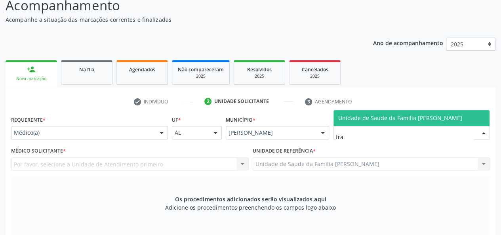
click at [385, 118] on span "Unidade de Saude da Familia [PERSON_NAME]" at bounding box center [400, 118] width 124 height 8
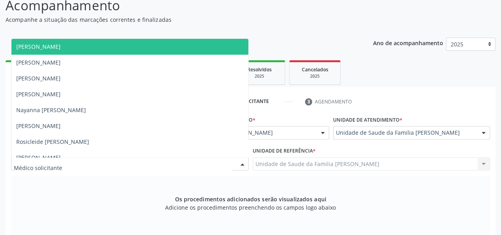
click at [61, 49] on span "[PERSON_NAME]" at bounding box center [38, 47] width 44 height 8
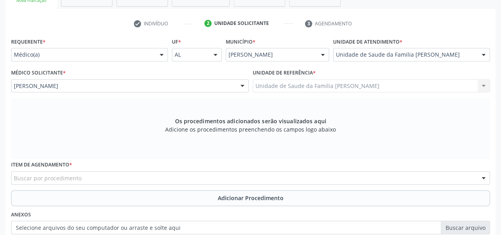
scroll to position [148, 0]
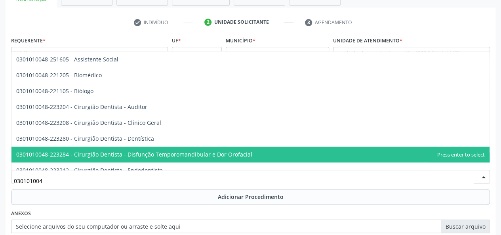
type input "0301010048"
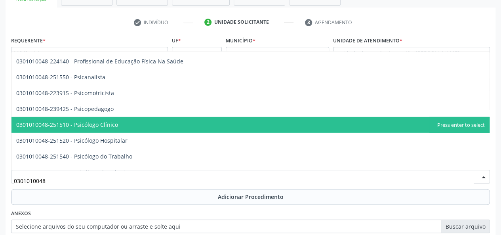
scroll to position [1266, 0]
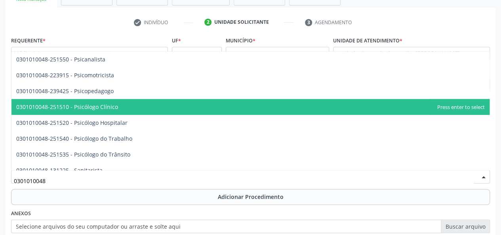
click at [131, 108] on span "0301010048-251510 - Psicólogo Clínico" at bounding box center [250, 107] width 478 height 16
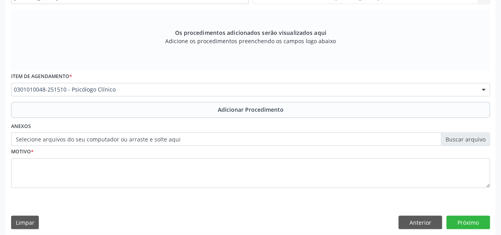
scroll to position [240, 0]
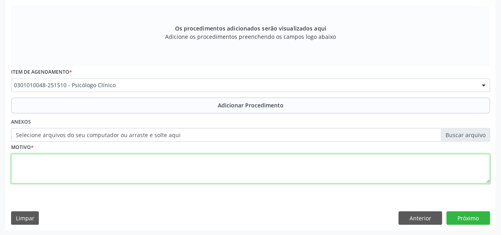
click at [35, 162] on textarea at bounding box center [250, 169] width 478 height 30
type textarea "Ansiedade e ataque de panico"
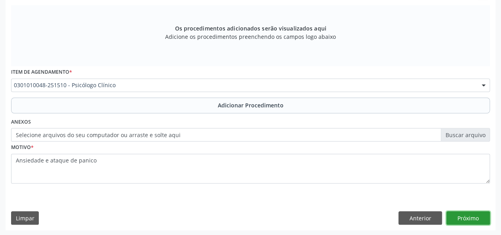
click at [465, 215] on button "Próximo" at bounding box center [468, 217] width 44 height 13
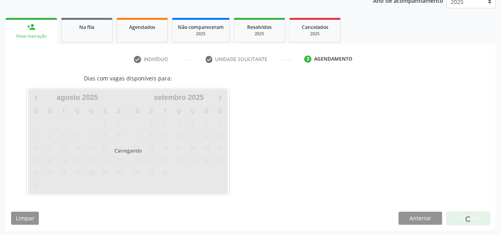
scroll to position [135, 0]
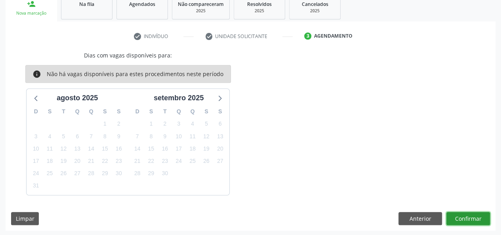
click at [466, 215] on button "Confirmar" at bounding box center [468, 218] width 44 height 13
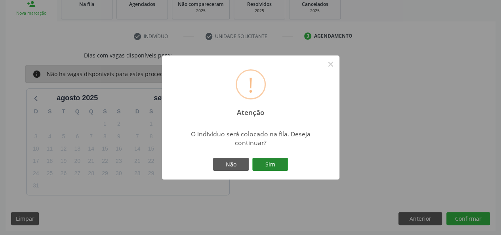
click at [268, 167] on button "Sim" at bounding box center [270, 164] width 36 height 13
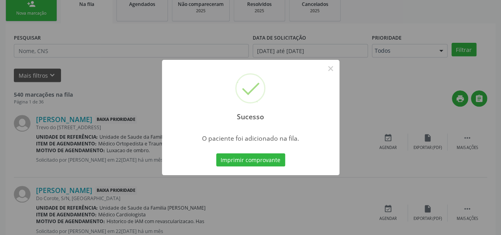
scroll to position [37, 0]
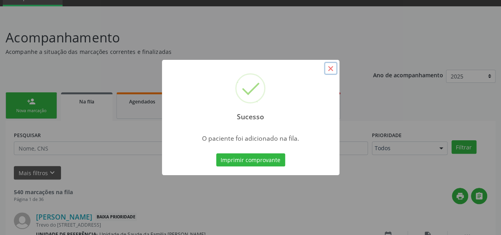
click at [334, 69] on button "×" at bounding box center [330, 68] width 13 height 13
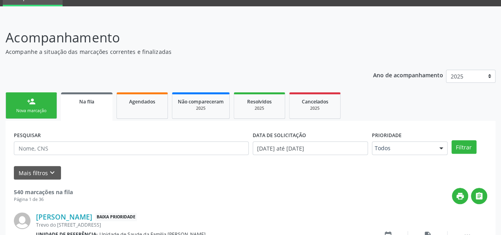
click at [25, 102] on link "person_add Nova marcação" at bounding box center [31, 105] width 51 height 27
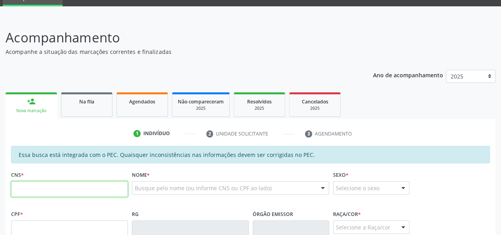
click at [28, 188] on input "text" at bounding box center [69, 189] width 117 height 16
paste input "700 0016 3722 8303"
type input "700 0016 3722 8303"
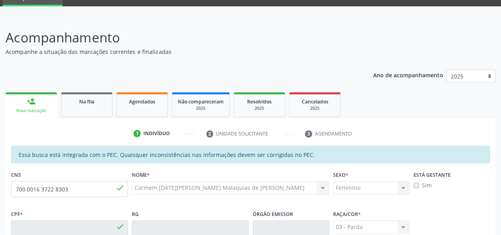
type input "008.018.134-17"
type input "1[DATE]"
type input "[PERSON_NAME][DATE]"
type input "[PHONE_NUMBER]"
type input "50"
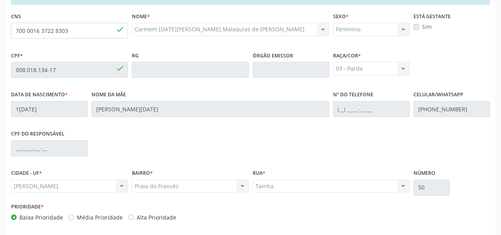
scroll to position [228, 0]
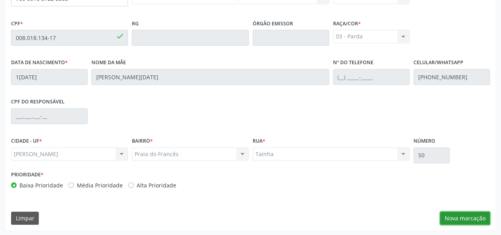
click at [459, 216] on button "Nova marcação" at bounding box center [465, 217] width 50 height 13
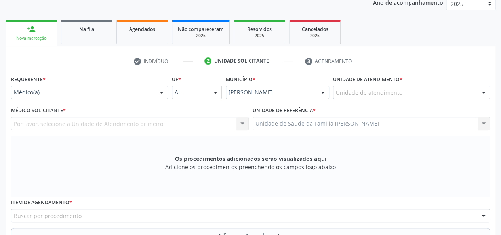
scroll to position [109, 0]
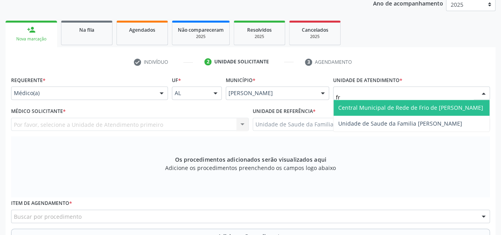
type input "fra"
click at [373, 106] on span "Unidade de Saude da Familia [PERSON_NAME]" at bounding box center [400, 108] width 124 height 8
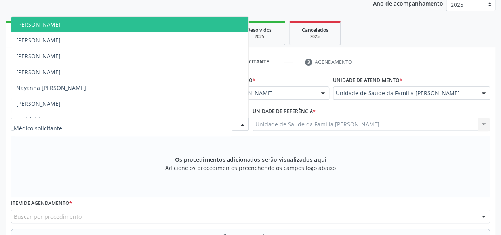
click at [57, 21] on span "[PERSON_NAME]" at bounding box center [38, 25] width 44 height 8
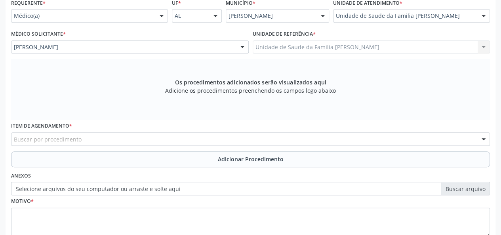
scroll to position [188, 0]
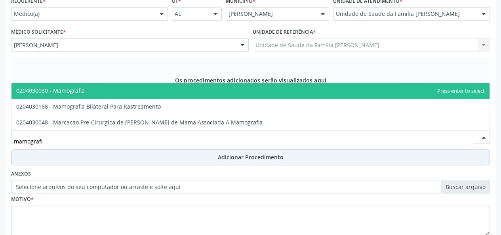
type input "mamografia"
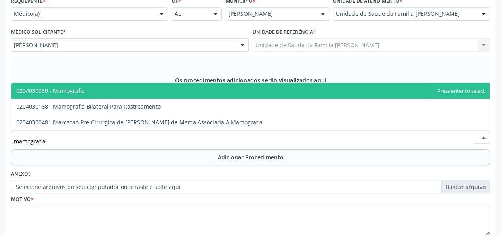
click at [82, 91] on span "0204030030 - Mamografia" at bounding box center [50, 91] width 68 height 8
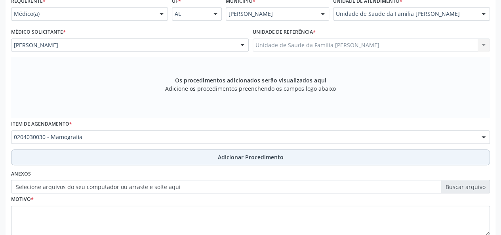
click at [244, 150] on button "Adicionar Procedimento" at bounding box center [250, 157] width 478 height 16
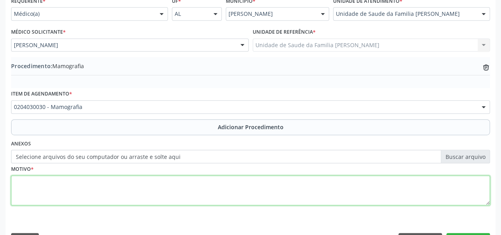
click at [23, 188] on textarea at bounding box center [250, 190] width 478 height 30
type textarea "a"
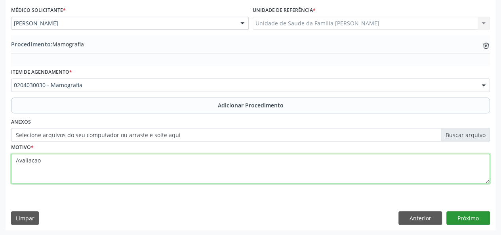
type textarea "Avaliacao"
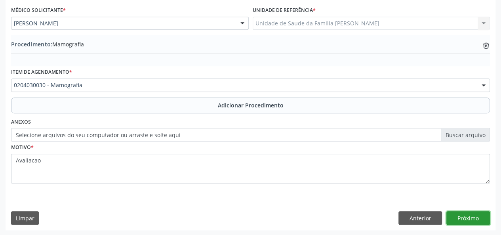
click at [472, 217] on button "Próximo" at bounding box center [468, 217] width 44 height 13
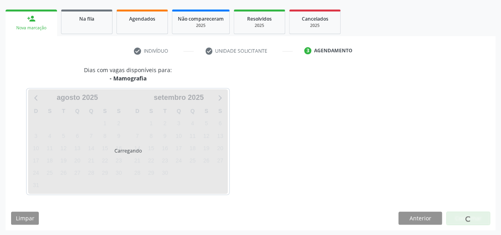
scroll to position [143, 0]
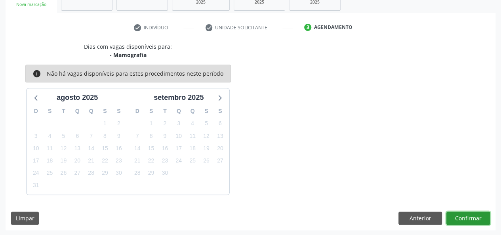
click at [472, 217] on button "Confirmar" at bounding box center [468, 217] width 44 height 13
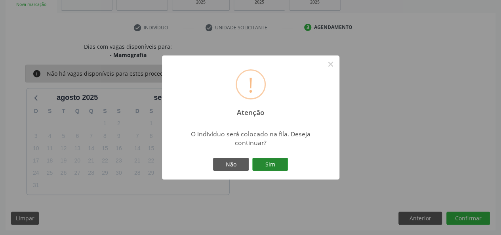
click at [265, 162] on button "Sim" at bounding box center [270, 164] width 36 height 13
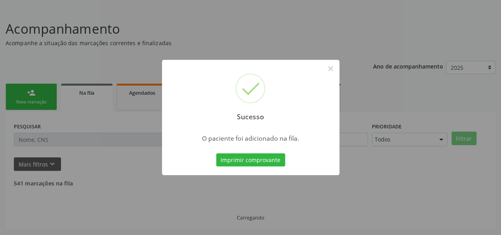
scroll to position [37, 0]
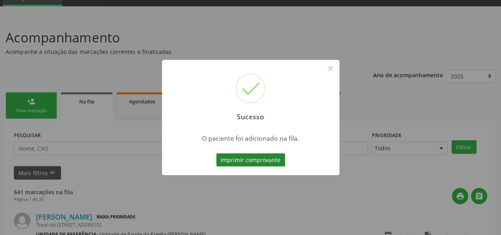
drag, startPoint x: 265, startPoint y: 162, endPoint x: 251, endPoint y: 160, distance: 14.3
click at [260, 160] on button "Imprimir comprovante" at bounding box center [250, 159] width 69 height 13
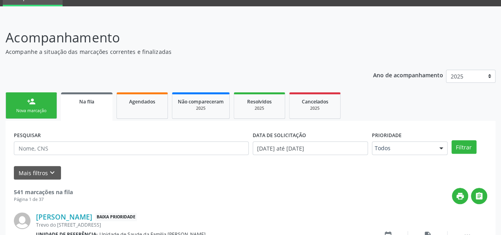
click at [289, 132] on label "DATA DE SOLICITAÇÃO" at bounding box center [278, 135] width 53 height 12
